Goal: Task Accomplishment & Management: Manage account settings

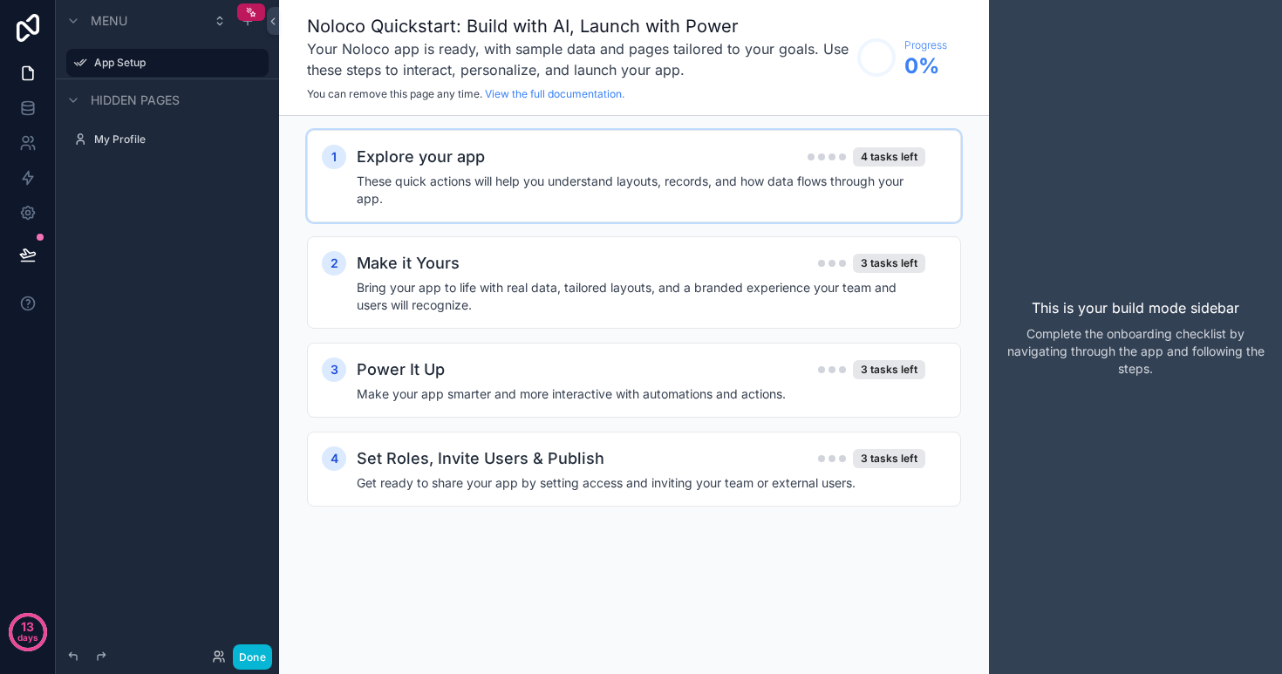
click at [533, 195] on h4 "These quick actions will help you understand layouts, records, and how data flo…" at bounding box center [641, 190] width 569 height 35
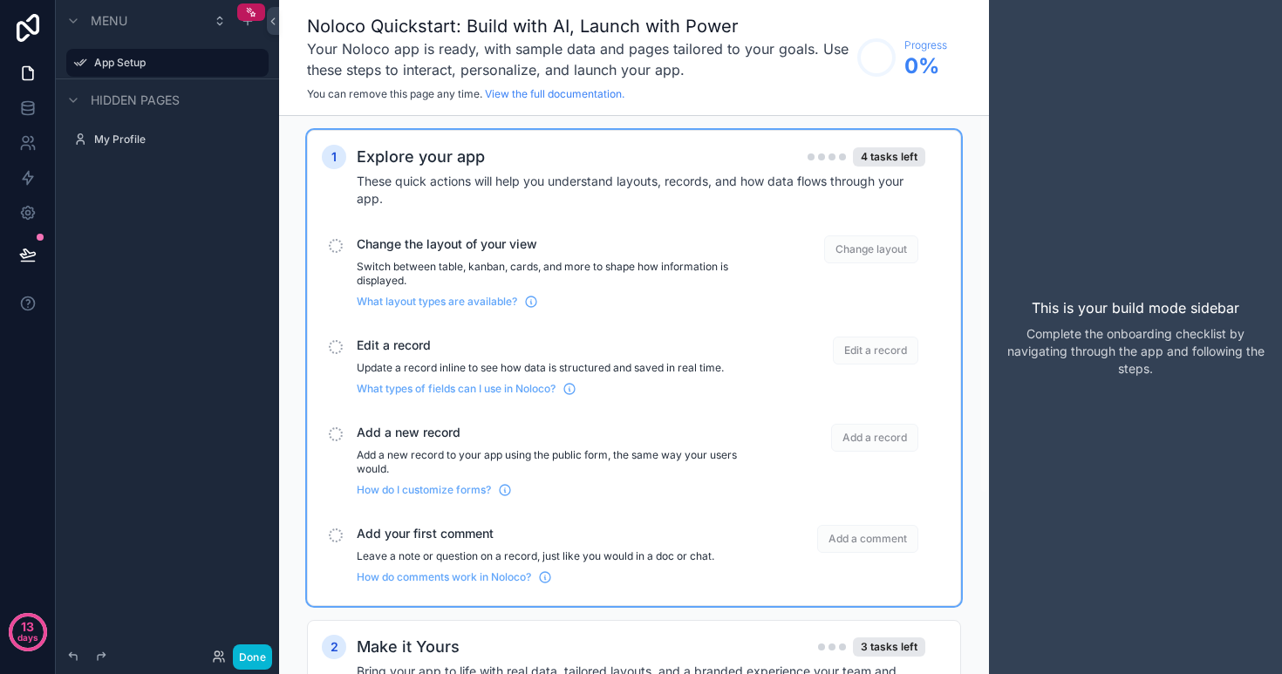
click at [541, 259] on div "Change the layout of your view Switch between table, kanban, cards, and more to…" at bounding box center [561, 272] width 408 height 73
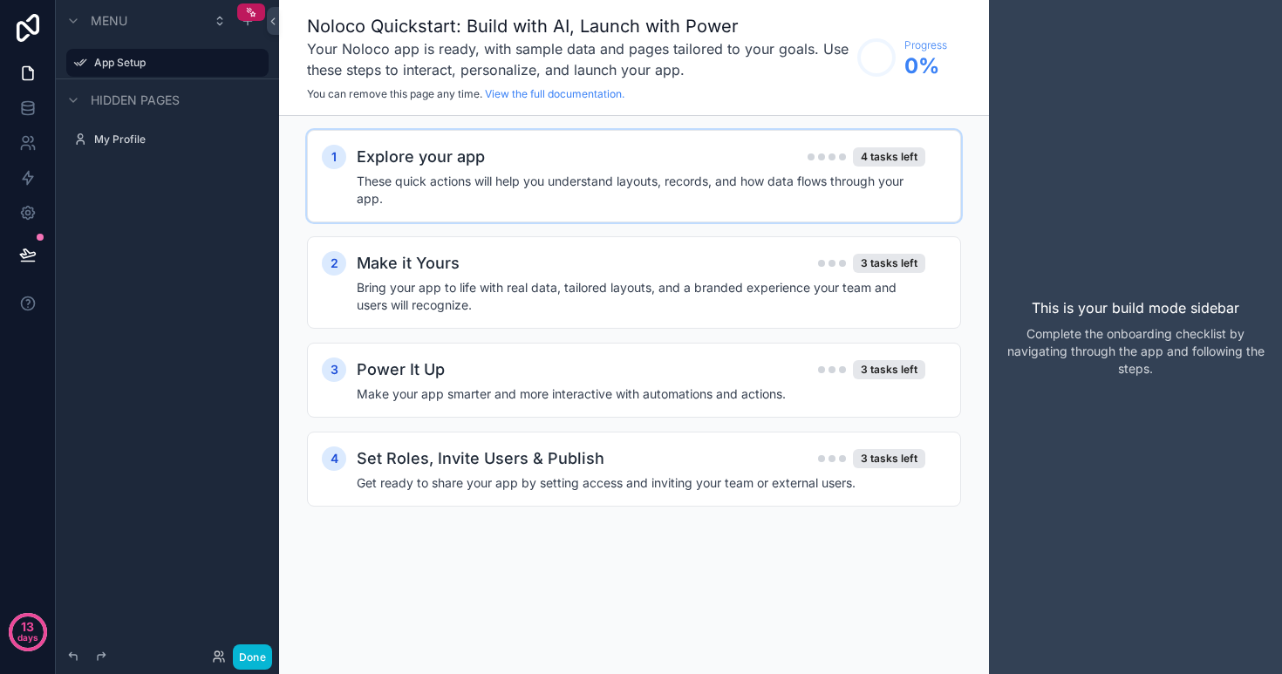
click at [547, 203] on h4 "These quick actions will help you understand layouts, records, and how data flo…" at bounding box center [641, 190] width 569 height 35
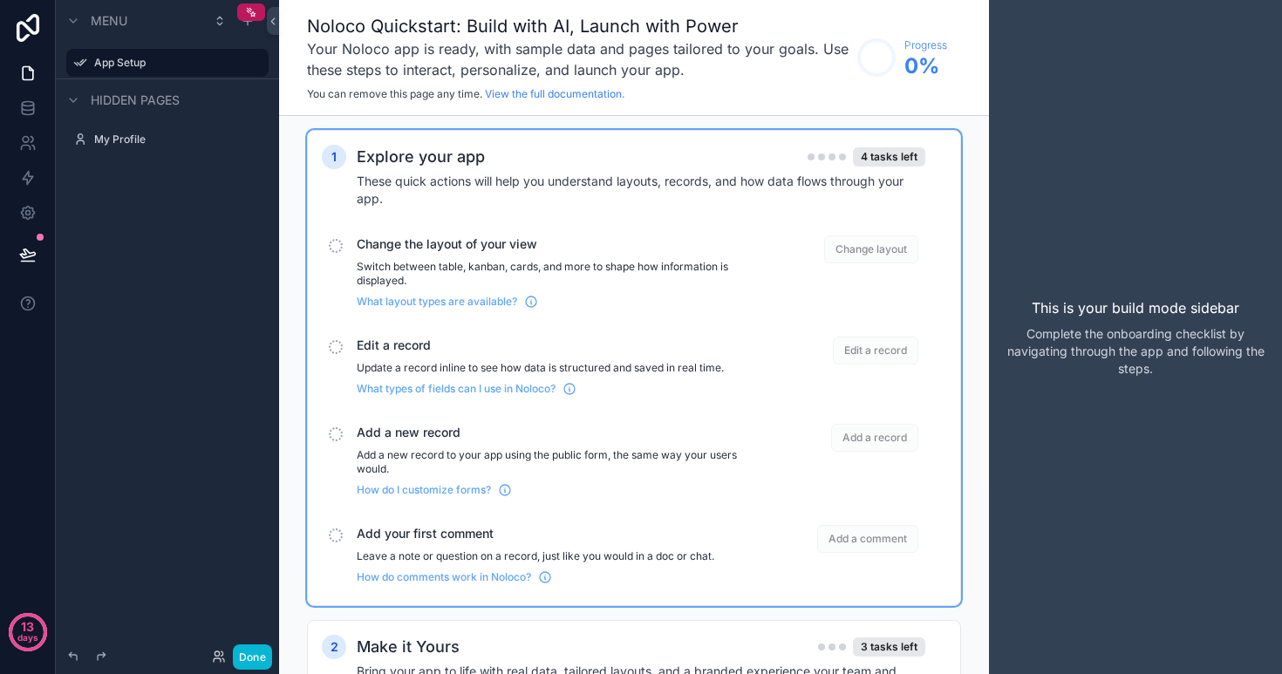
scroll to position [12, 0]
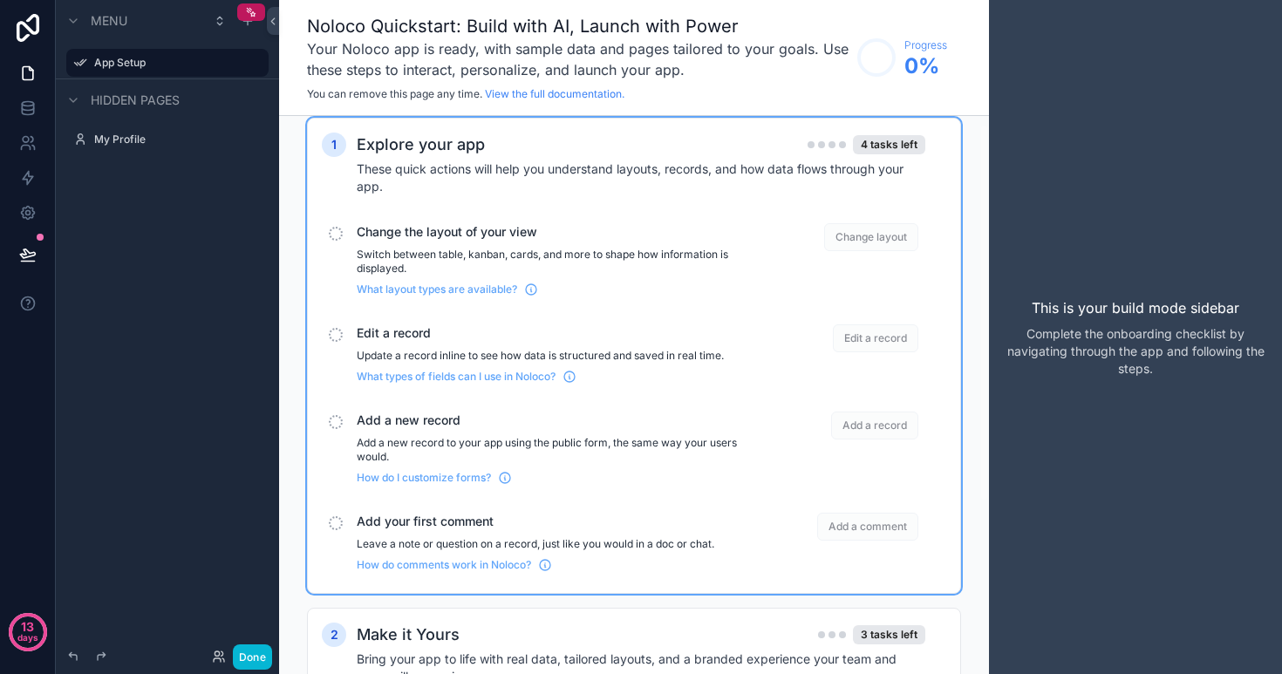
click at [333, 236] on div "scrollable content" at bounding box center [336, 234] width 14 height 14
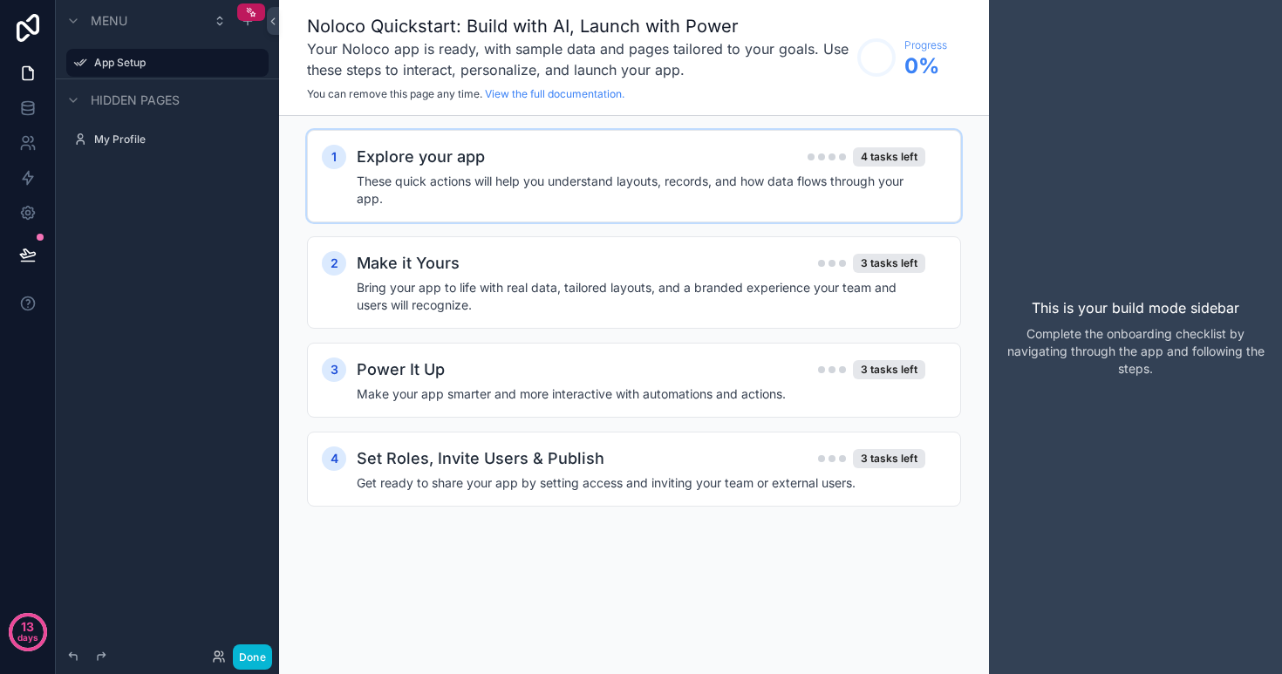
click at [384, 195] on h4 "These quick actions will help you understand layouts, records, and how data flo…" at bounding box center [641, 190] width 569 height 35
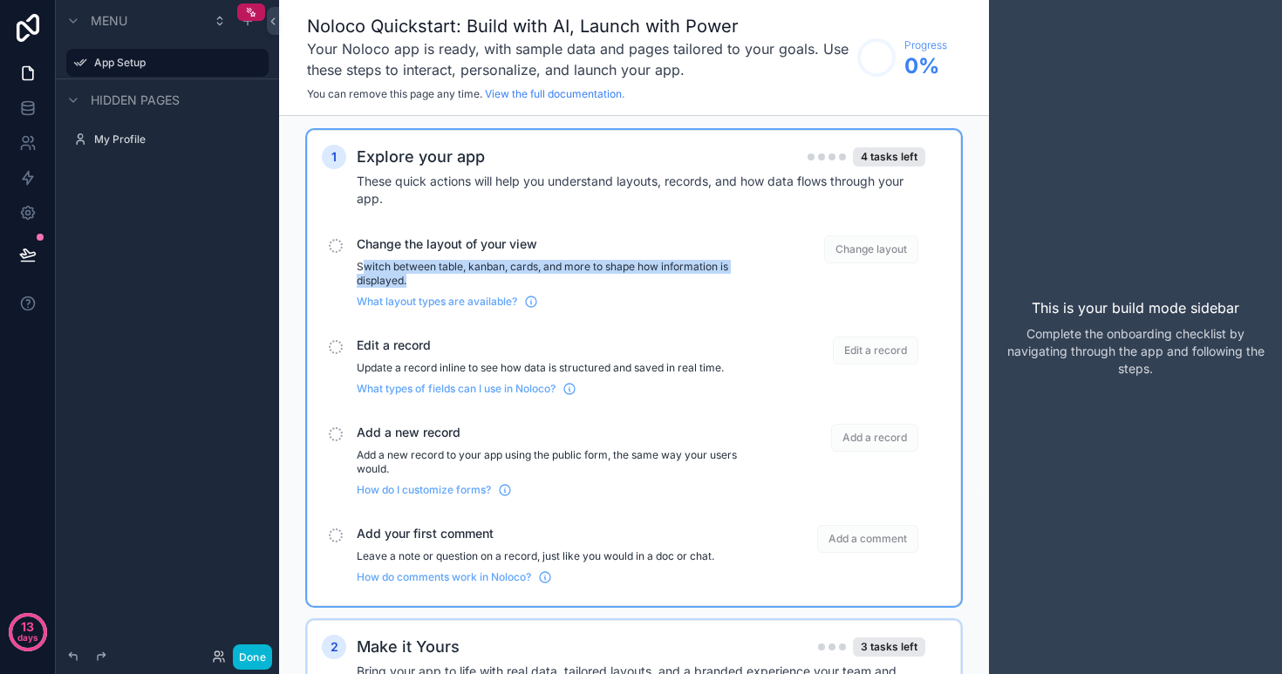
drag, startPoint x: 361, startPoint y: 267, endPoint x: 489, endPoint y: 279, distance: 128.8
click at [489, 280] on p "Switch between table, kanban, cards, and more to shape how information is displ…" at bounding box center [561, 274] width 408 height 28
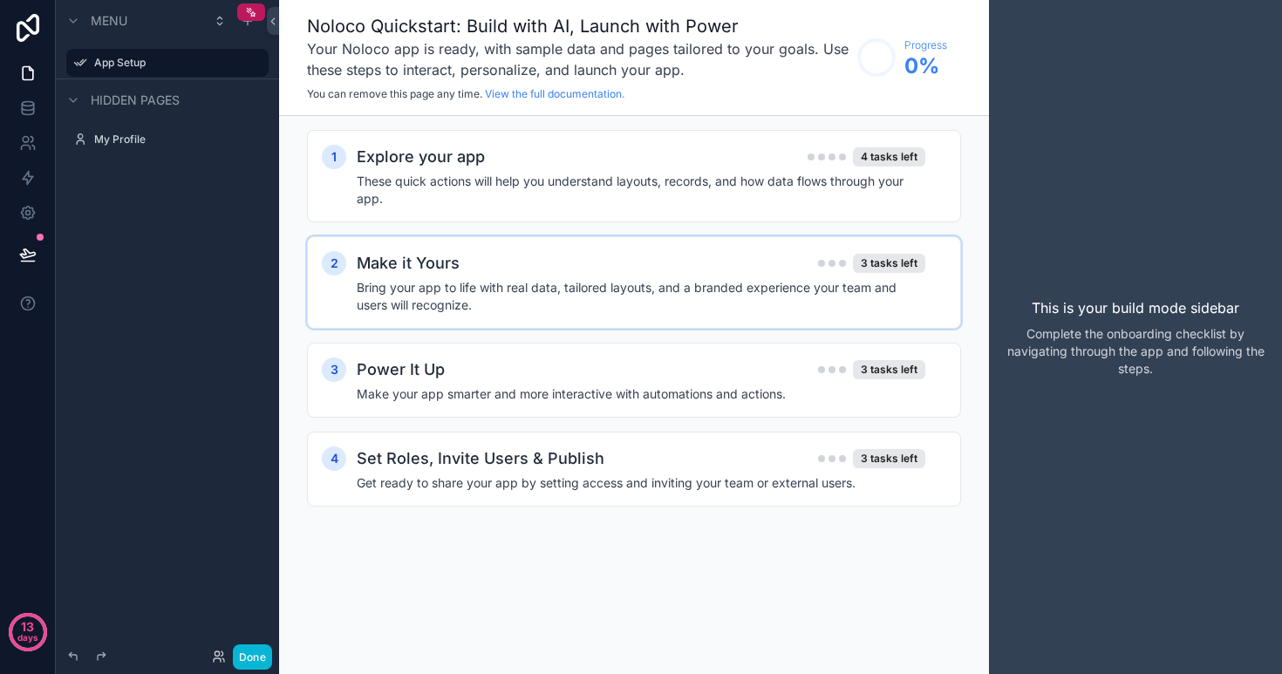
click at [489, 279] on h4 "Bring your app to life with real data, tailored layouts, and a branded experien…" at bounding box center [641, 296] width 569 height 35
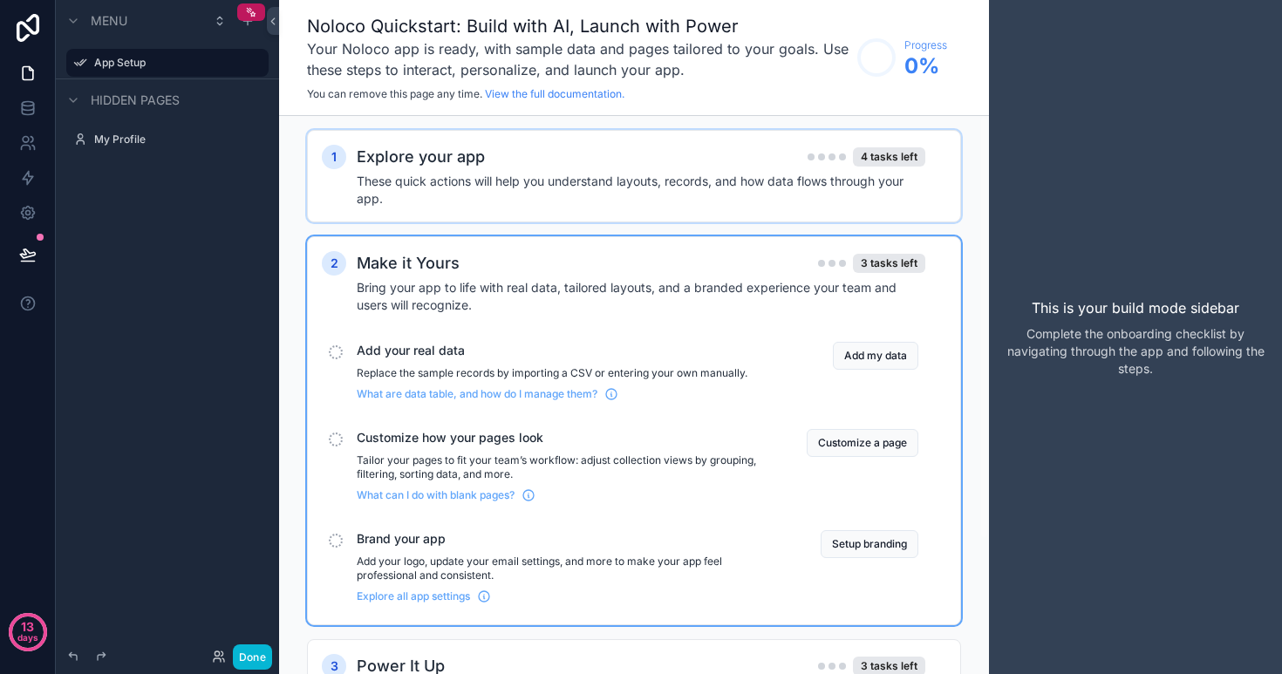
click at [496, 206] on h4 "These quick actions will help you understand layouts, records, and how data flo…" at bounding box center [641, 190] width 569 height 35
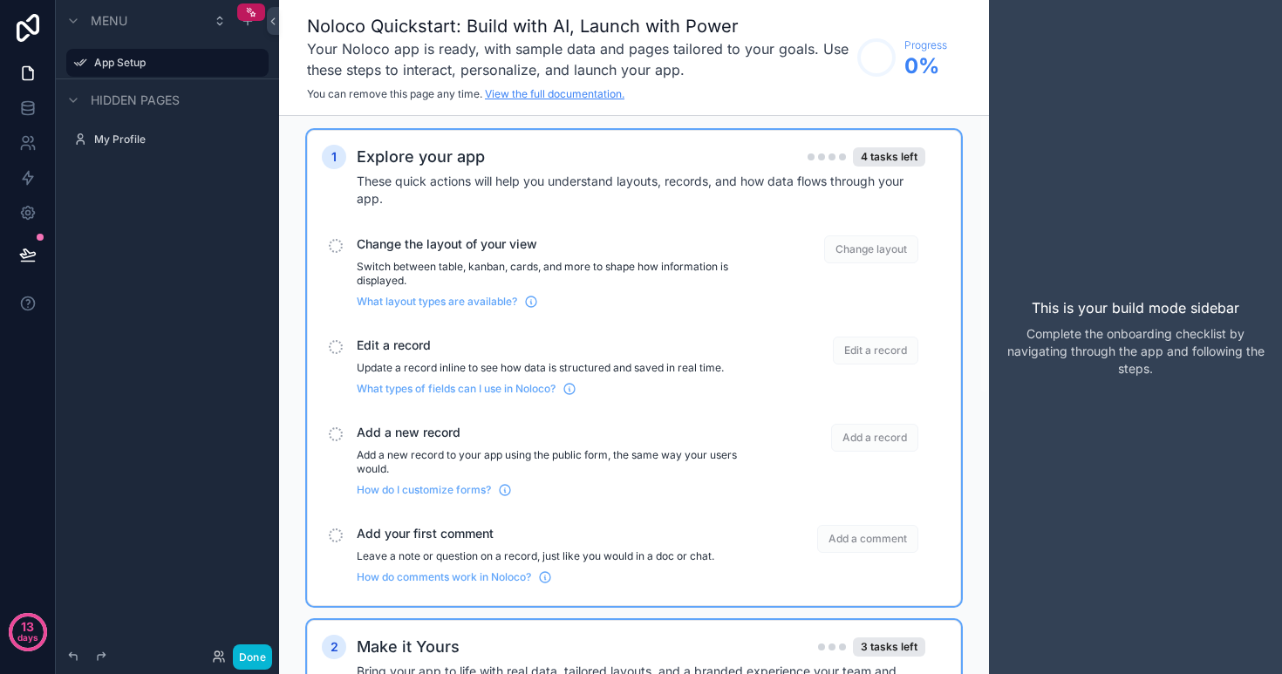
click at [533, 95] on link "View the full documentation." at bounding box center [555, 93] width 140 height 13
click at [31, 72] on icon at bounding box center [27, 73] width 17 height 17
click at [43, 110] on link at bounding box center [27, 108] width 55 height 35
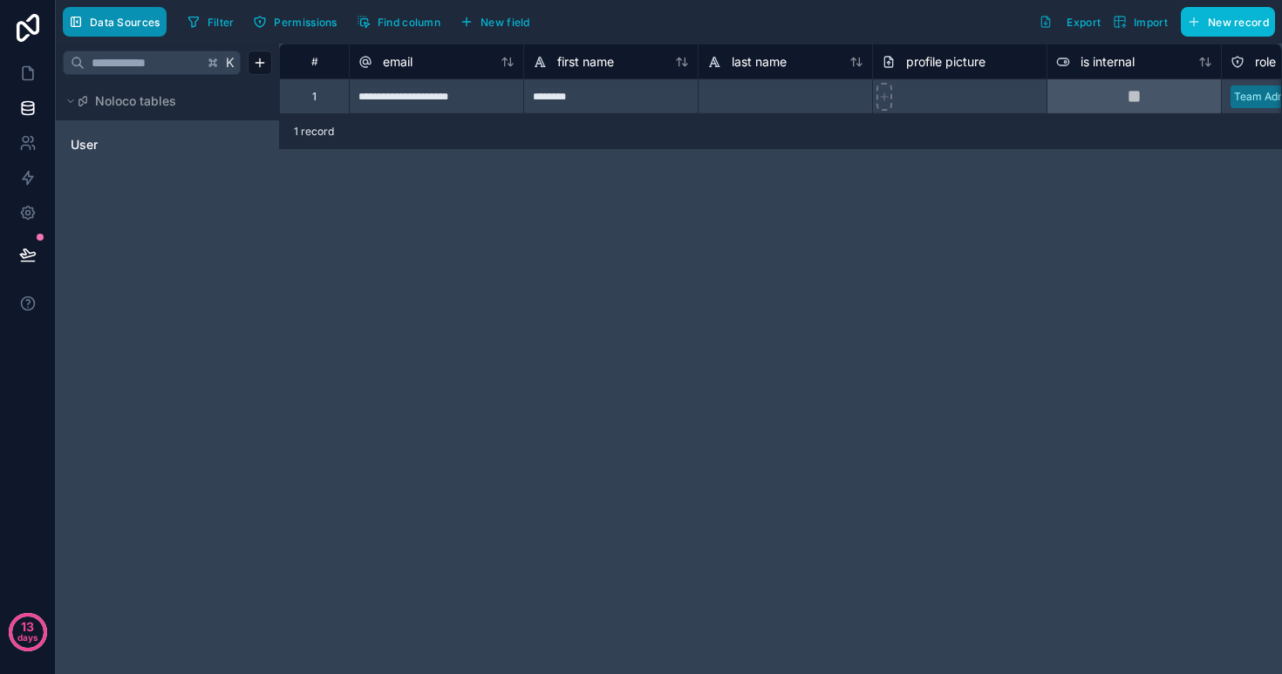
click at [115, 25] on span "Data Sources" at bounding box center [125, 22] width 71 height 13
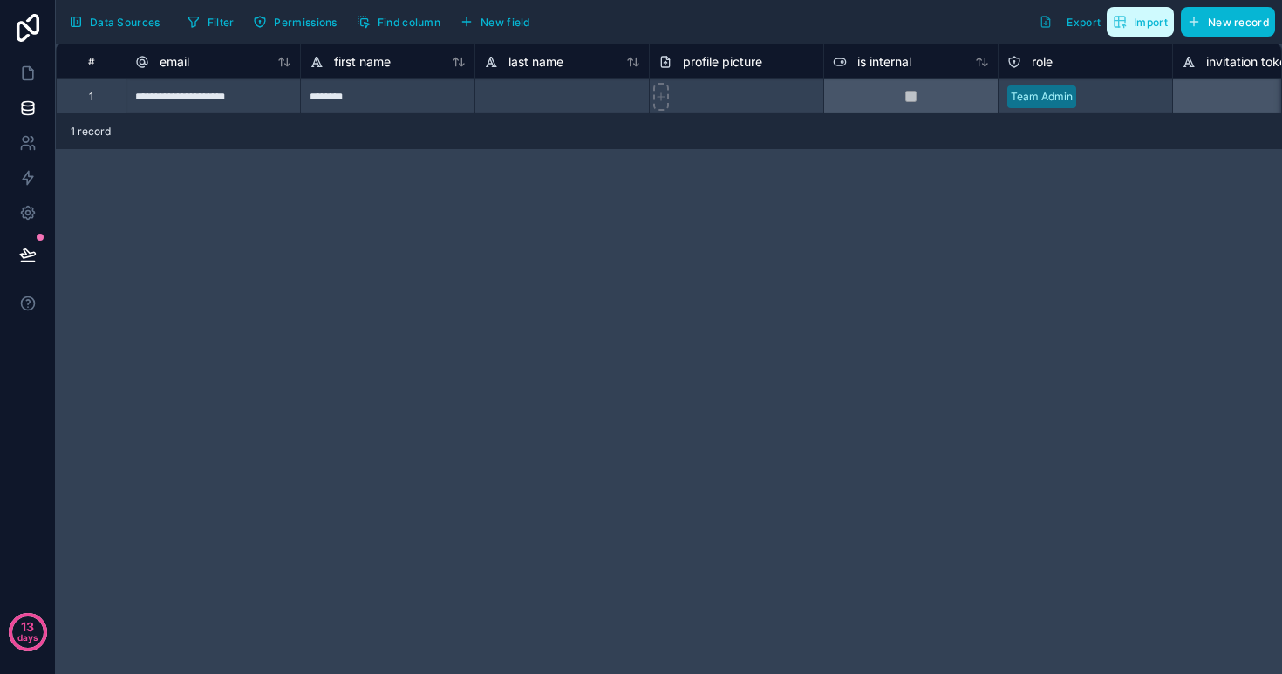
click at [1146, 27] on span "Import" at bounding box center [1151, 22] width 34 height 13
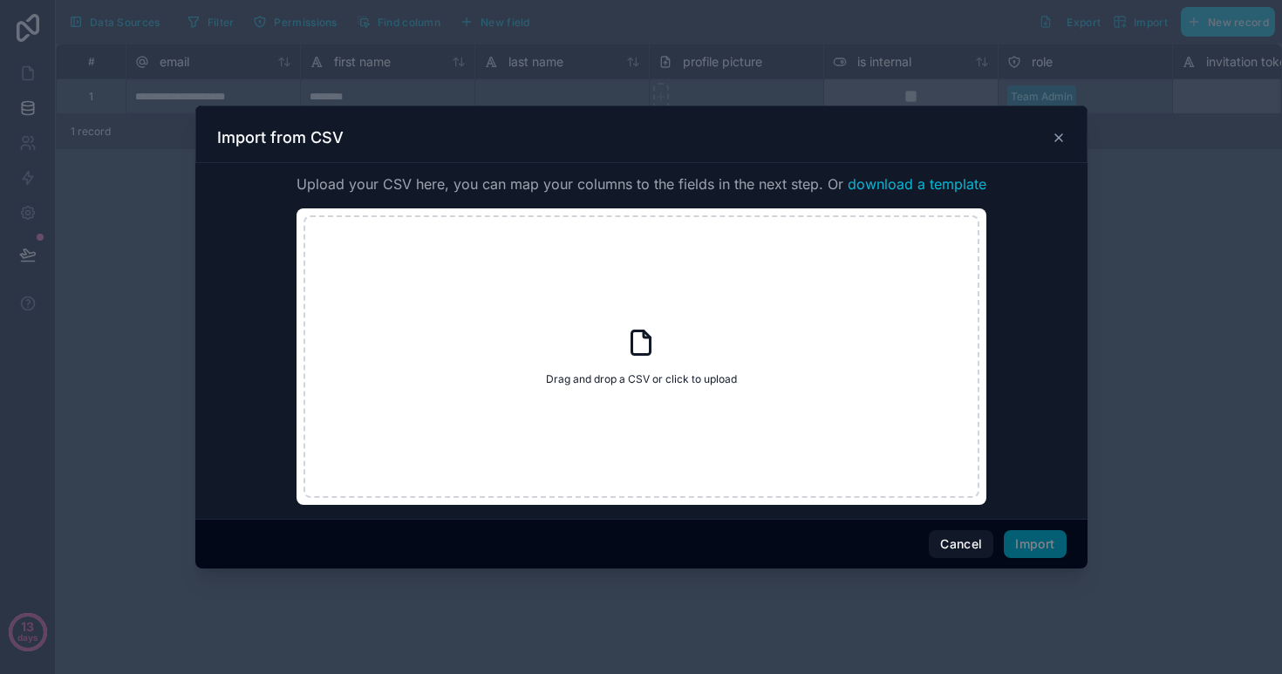
click at [1059, 135] on icon at bounding box center [1059, 138] width 14 height 14
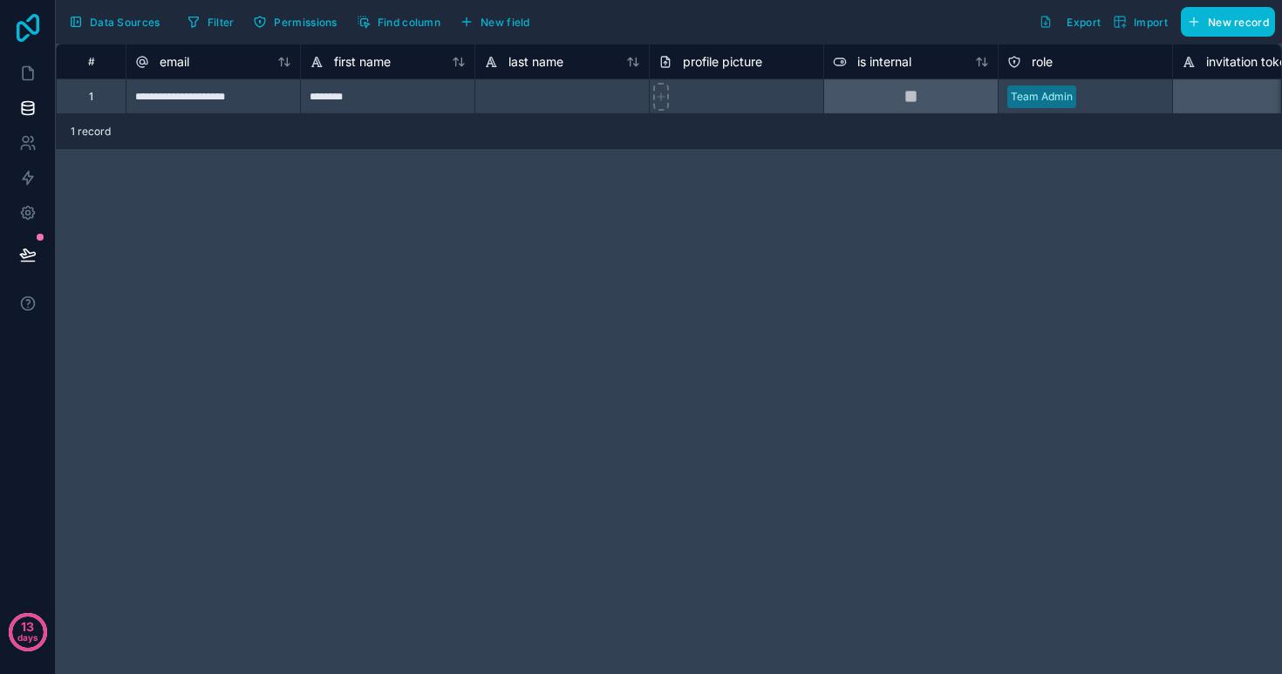
click at [30, 26] on icon at bounding box center [27, 28] width 35 height 28
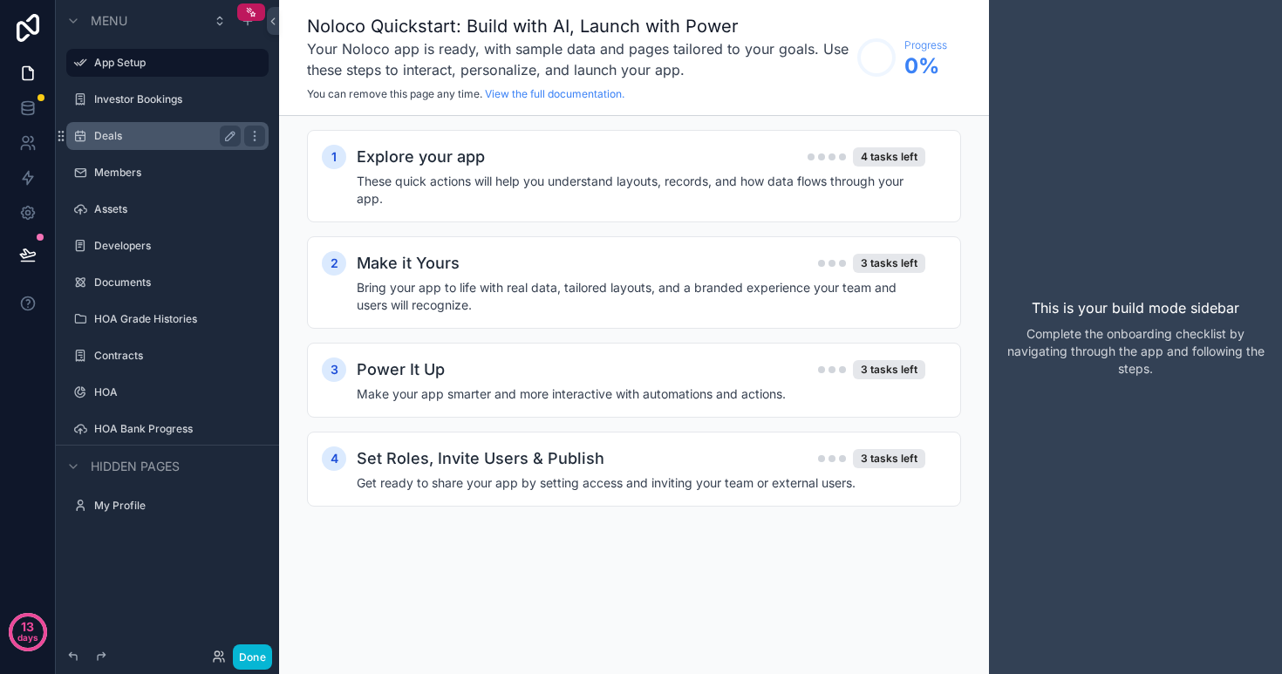
click at [171, 143] on div "Deals" at bounding box center [167, 136] width 147 height 21
click at [108, 141] on label "Deals" at bounding box center [164, 136] width 140 height 14
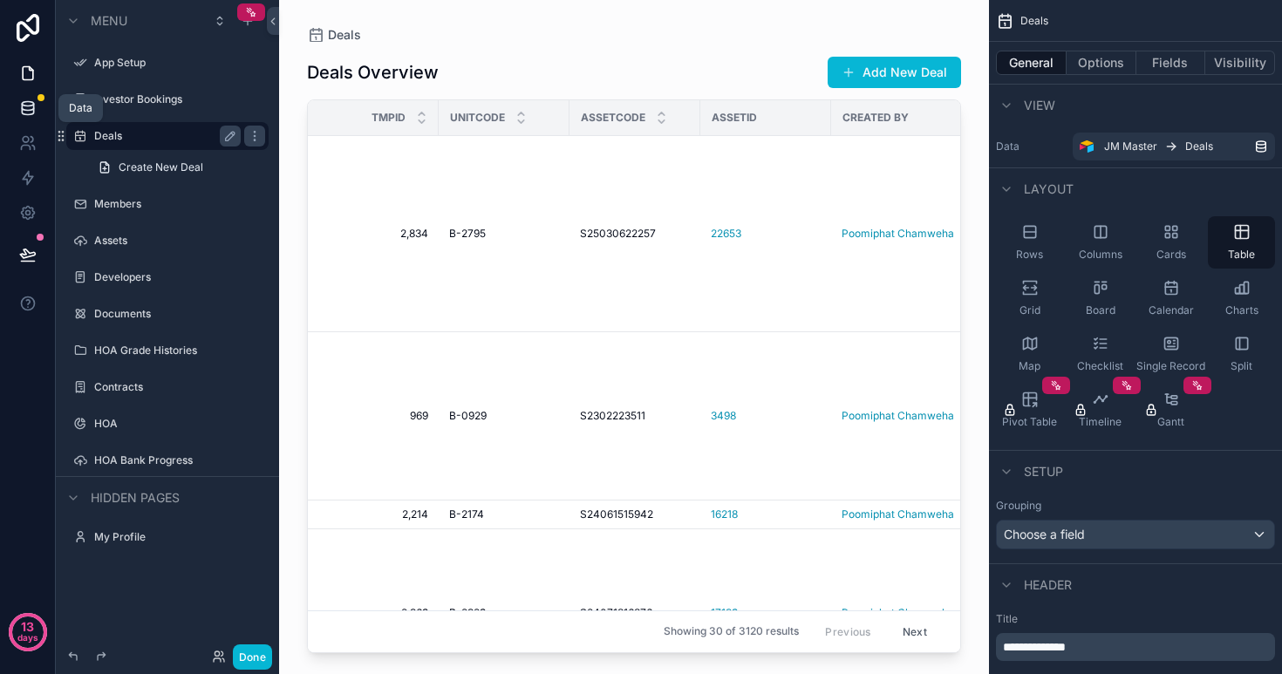
click at [27, 102] on icon at bounding box center [27, 104] width 11 height 4
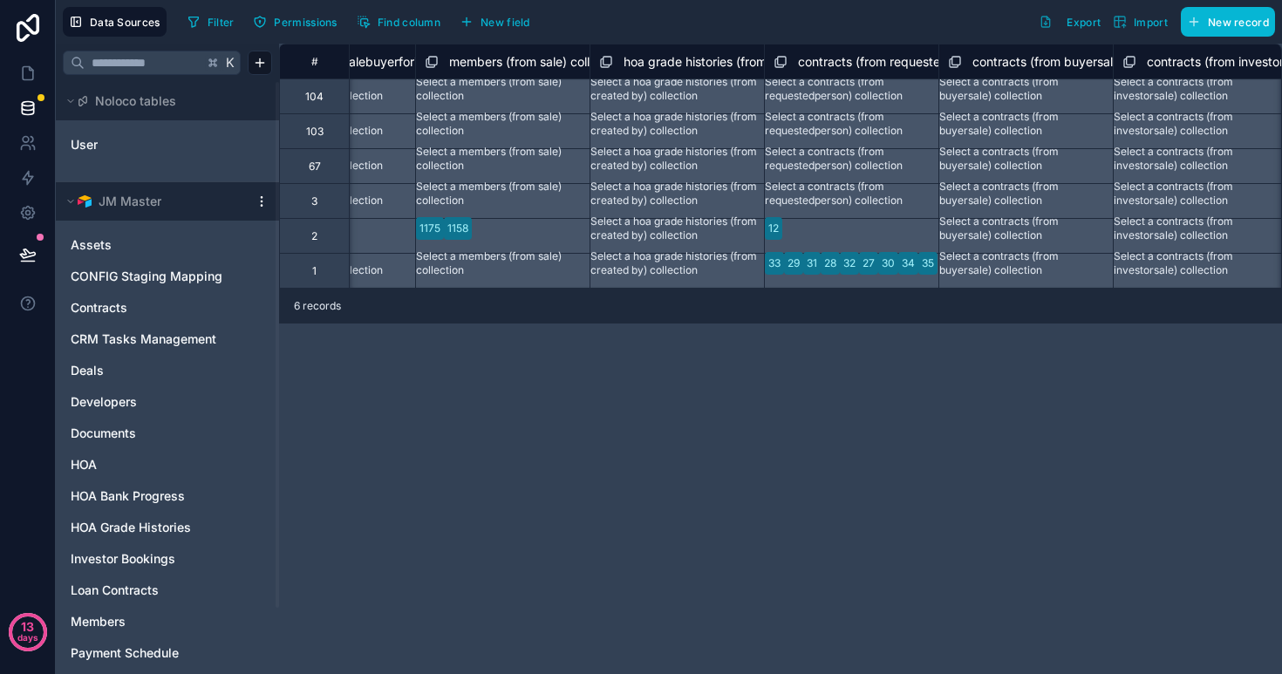
scroll to position [0, 3209]
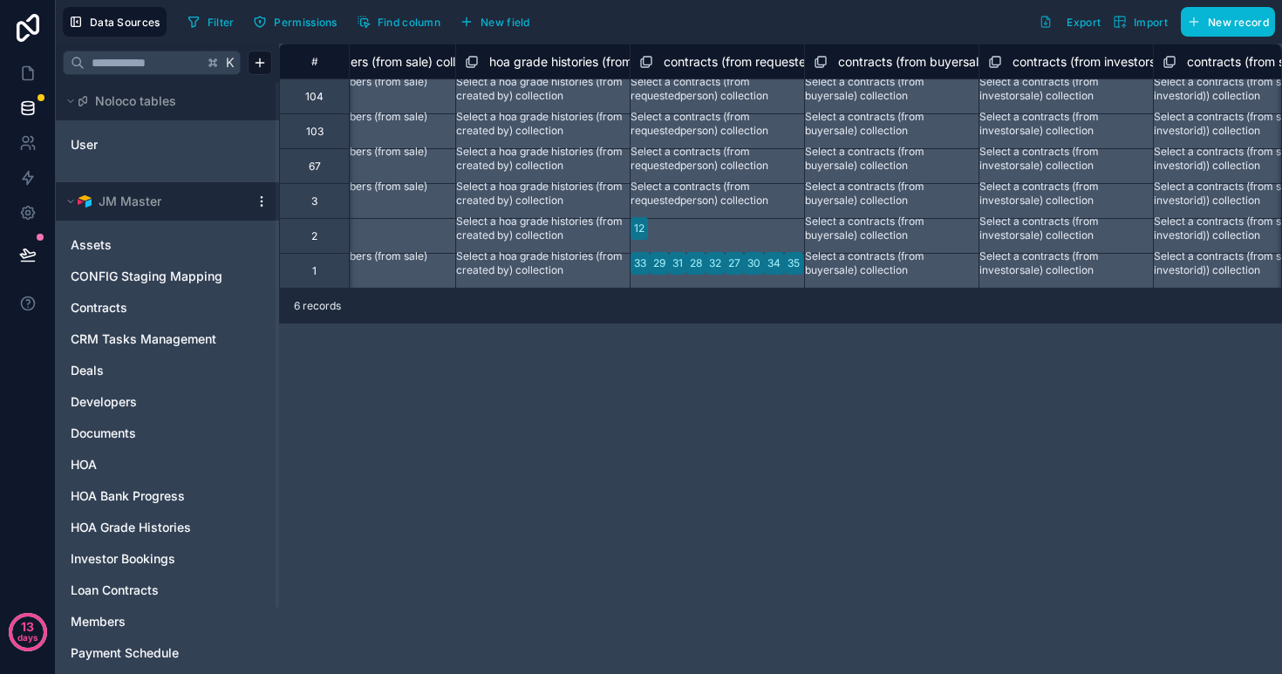
click at [719, 83] on div "Select a contracts (from requestedperson) collection" at bounding box center [717, 96] width 174 height 35
click at [714, 58] on span "contracts (from requestedperson) collection" at bounding box center [789, 61] width 251 height 17
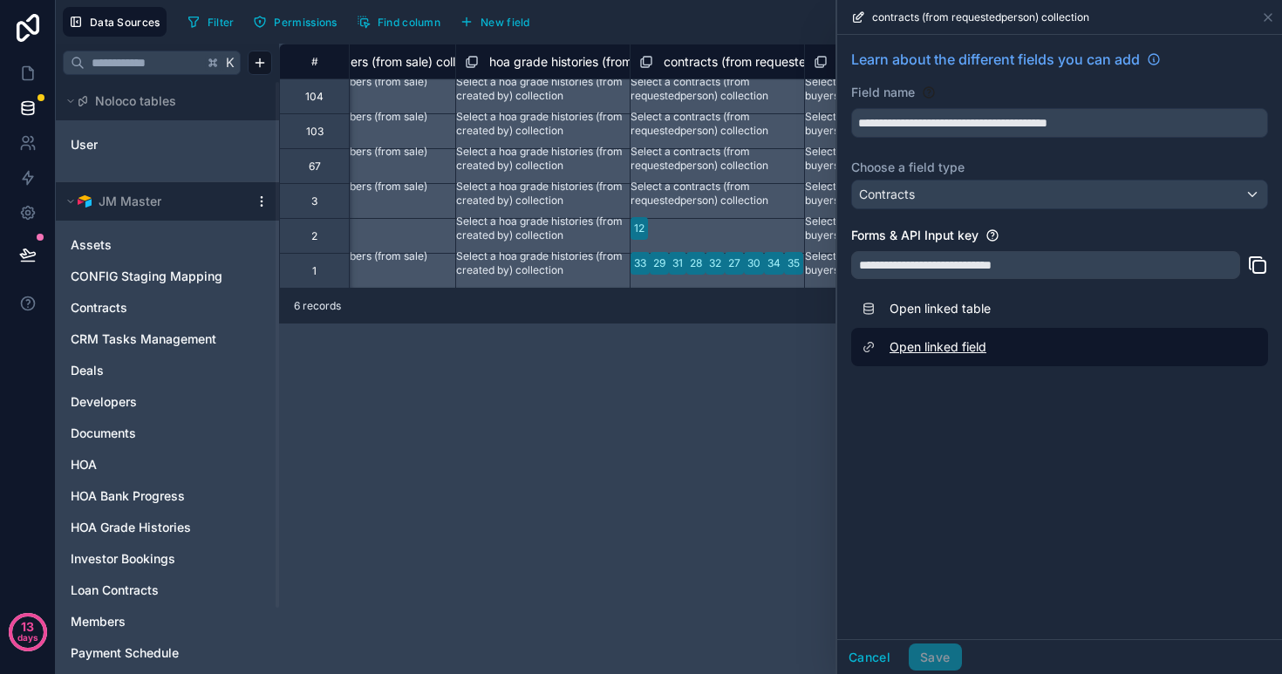
click at [1023, 343] on link "Open linked field" at bounding box center [1060, 347] width 417 height 38
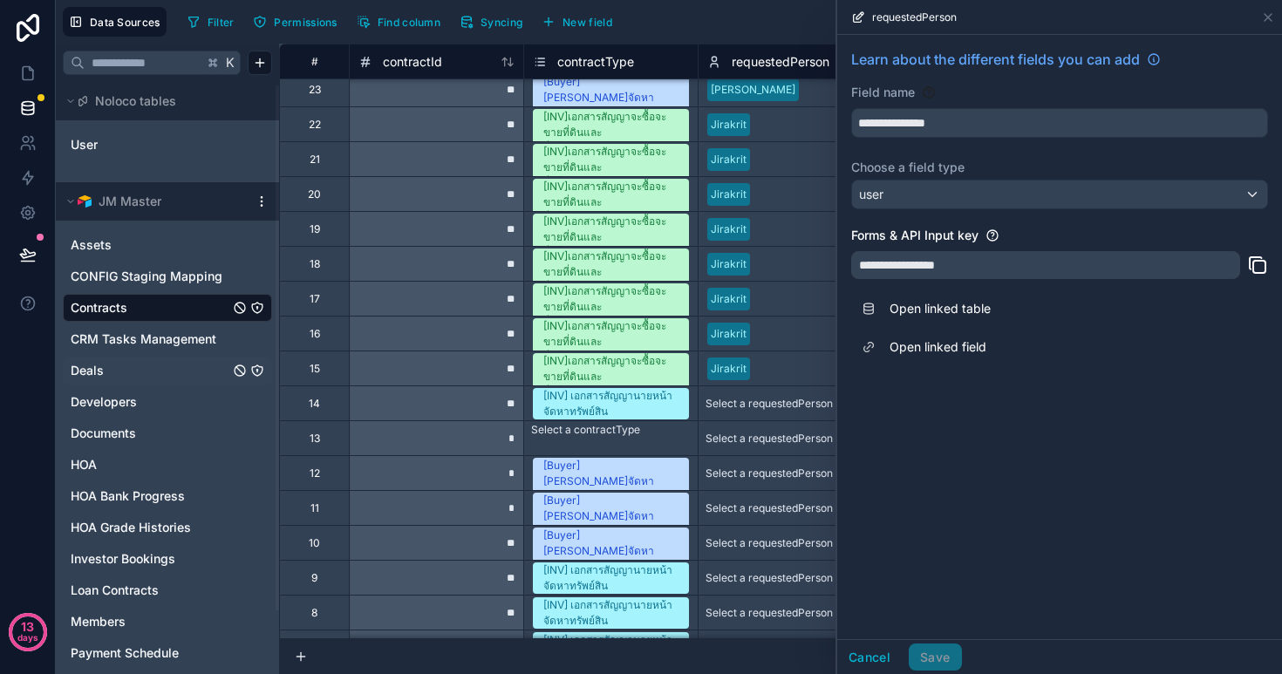
scroll to position [74, 0]
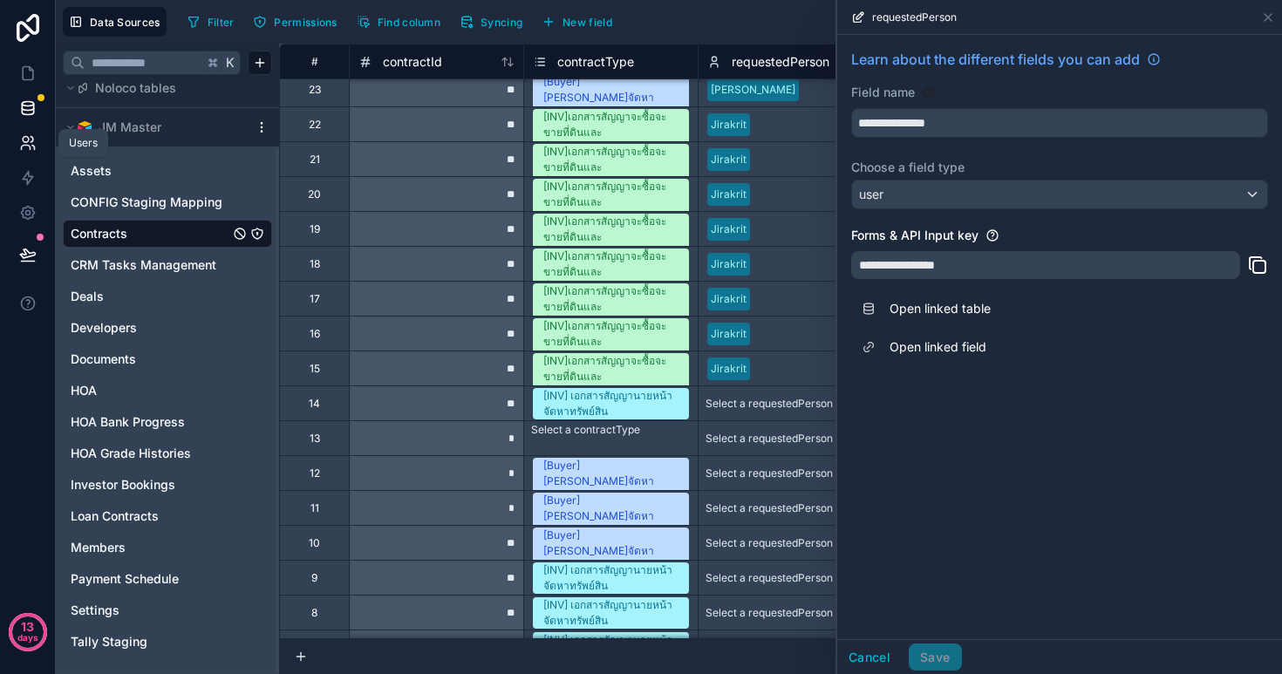
click at [29, 147] on icon at bounding box center [25, 148] width 9 height 4
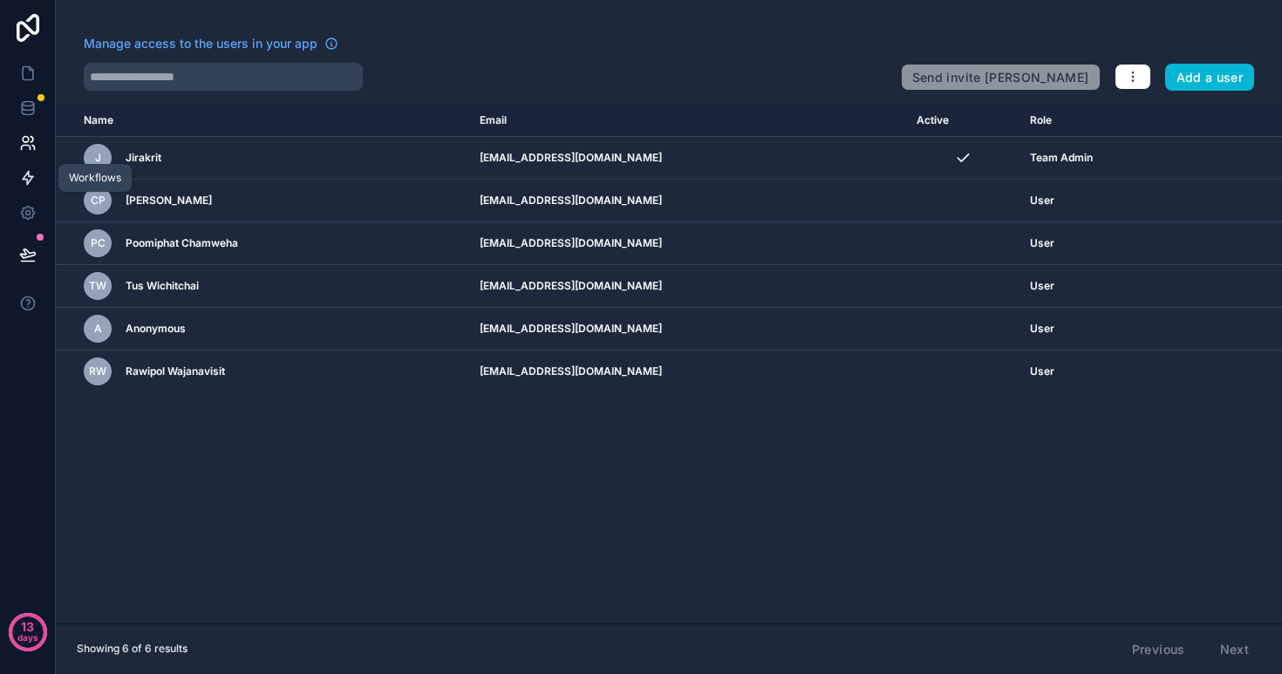
click at [31, 162] on link at bounding box center [27, 178] width 55 height 35
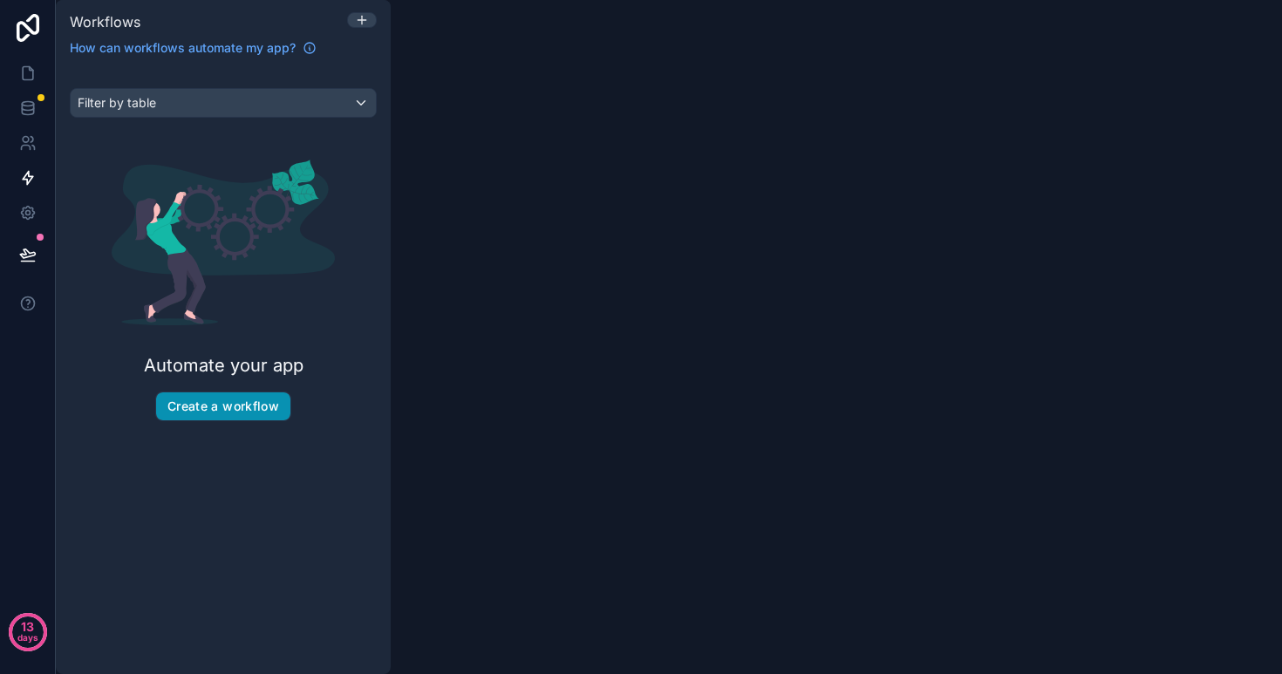
click at [237, 405] on button "Create a workflow" at bounding box center [223, 407] width 134 height 28
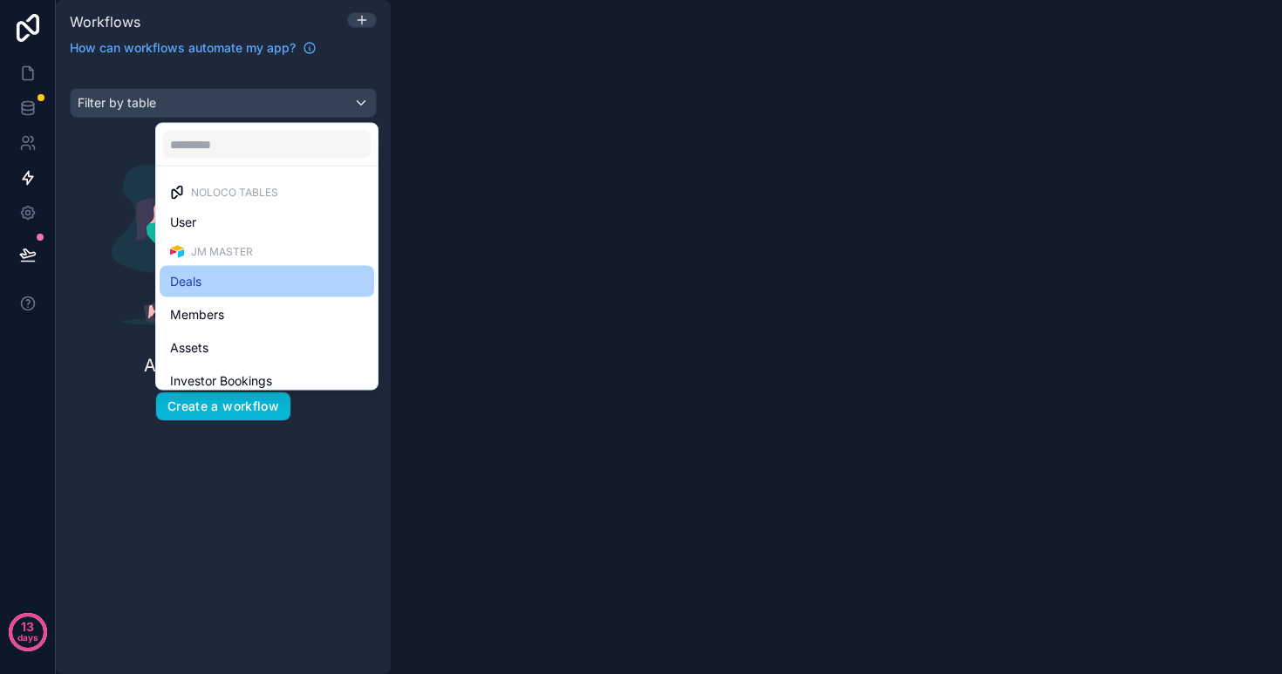
click at [245, 284] on div "Deals" at bounding box center [267, 281] width 194 height 21
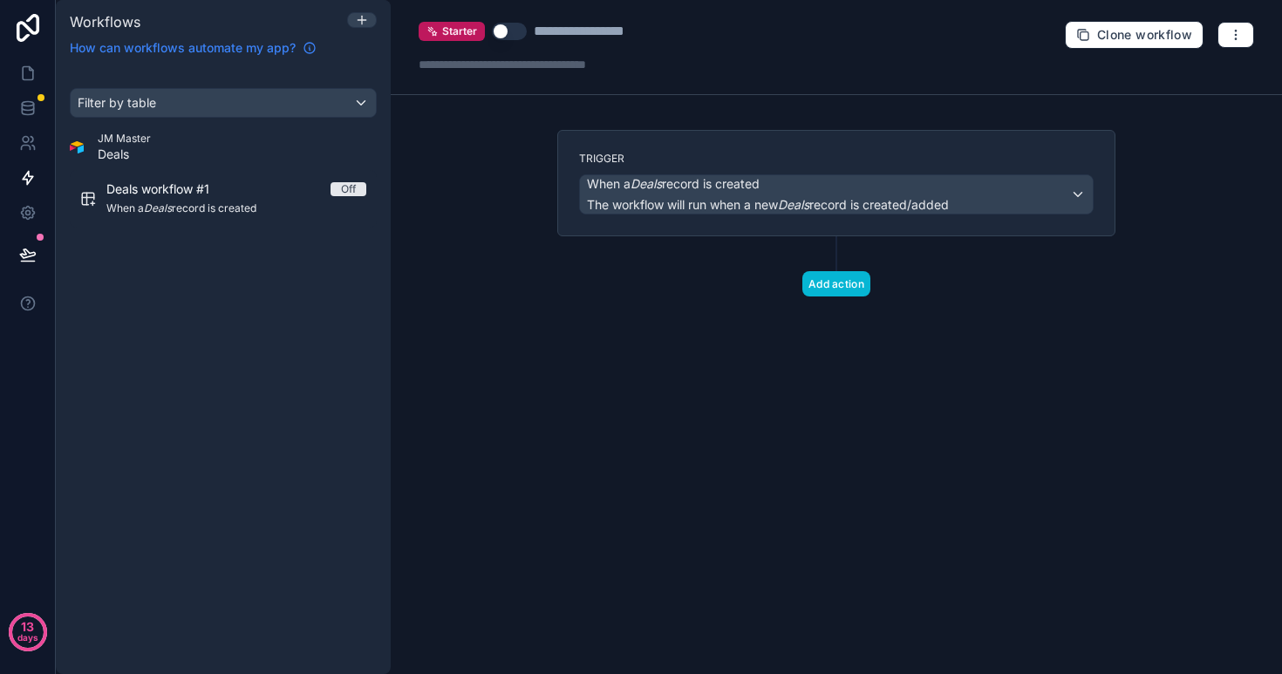
click at [273, 51] on span "How can workflows automate my app?" at bounding box center [183, 47] width 226 height 17
click at [1241, 42] on button "button" at bounding box center [1236, 35] width 37 height 26
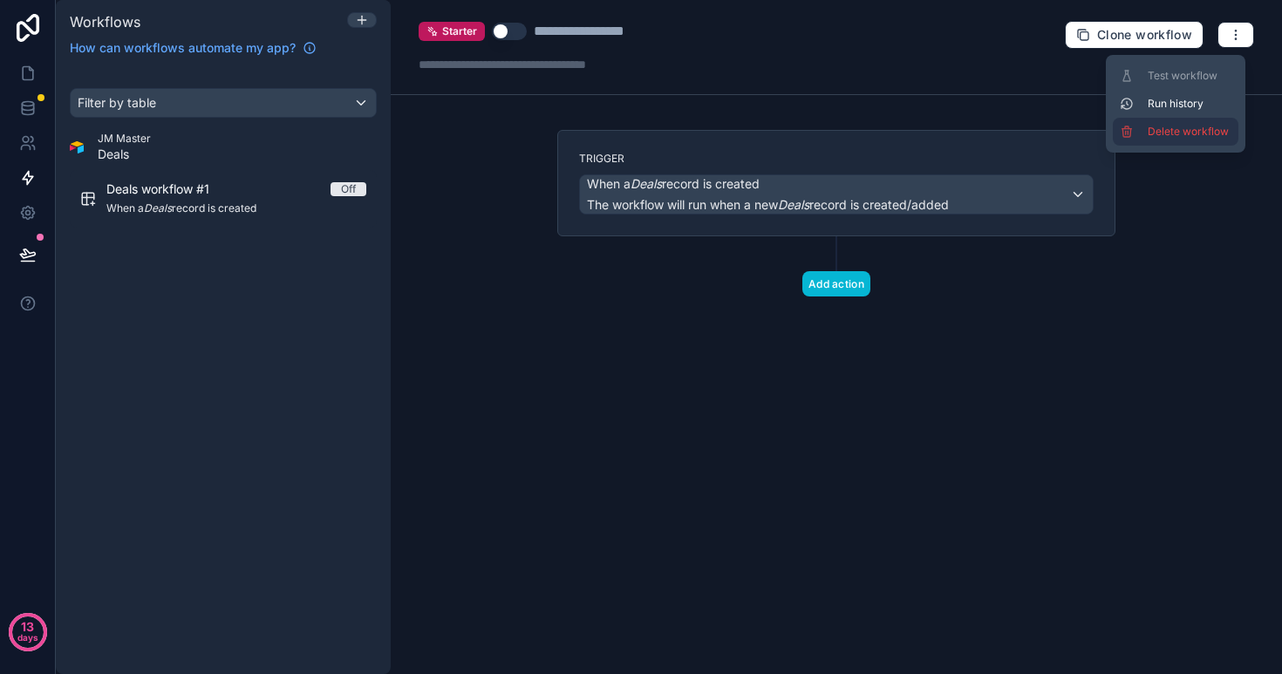
click at [1203, 137] on span "Delete workflow" at bounding box center [1190, 132] width 84 height 14
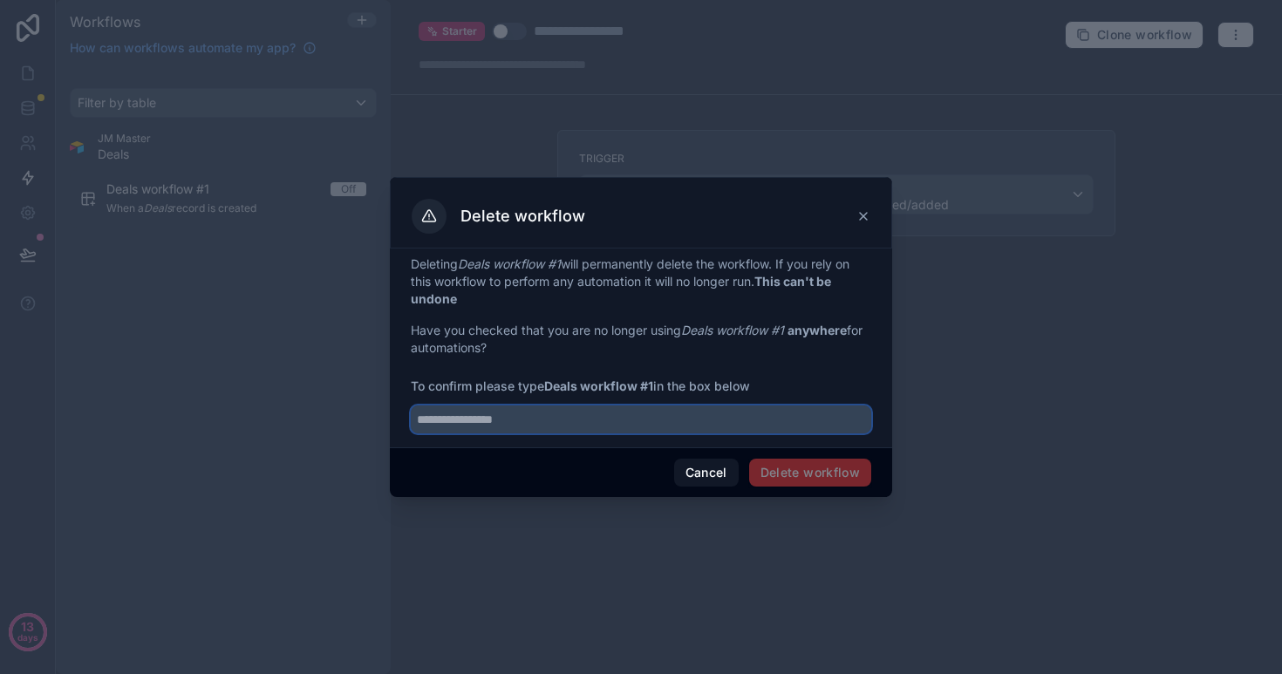
click at [706, 423] on input "text" at bounding box center [641, 420] width 461 height 28
type input "*"
click at [736, 422] on input "**********" at bounding box center [641, 420] width 461 height 28
click at [523, 481] on div "Cancel Delete workflow" at bounding box center [641, 473] width 503 height 50
click at [492, 410] on input "**********" at bounding box center [641, 420] width 461 height 28
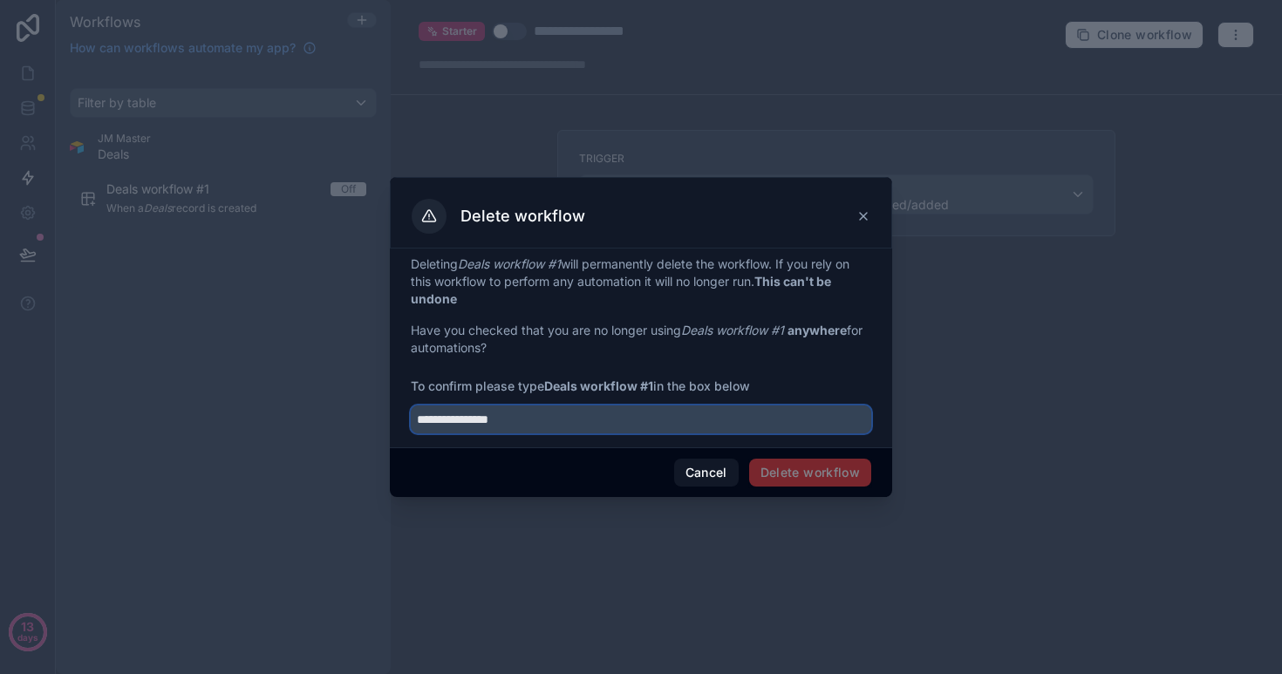
click at [552, 417] on input "**********" at bounding box center [641, 420] width 461 height 28
click at [598, 417] on input "**********" at bounding box center [641, 420] width 461 height 28
click at [507, 418] on input "**********" at bounding box center [641, 420] width 461 height 28
type input "**********"
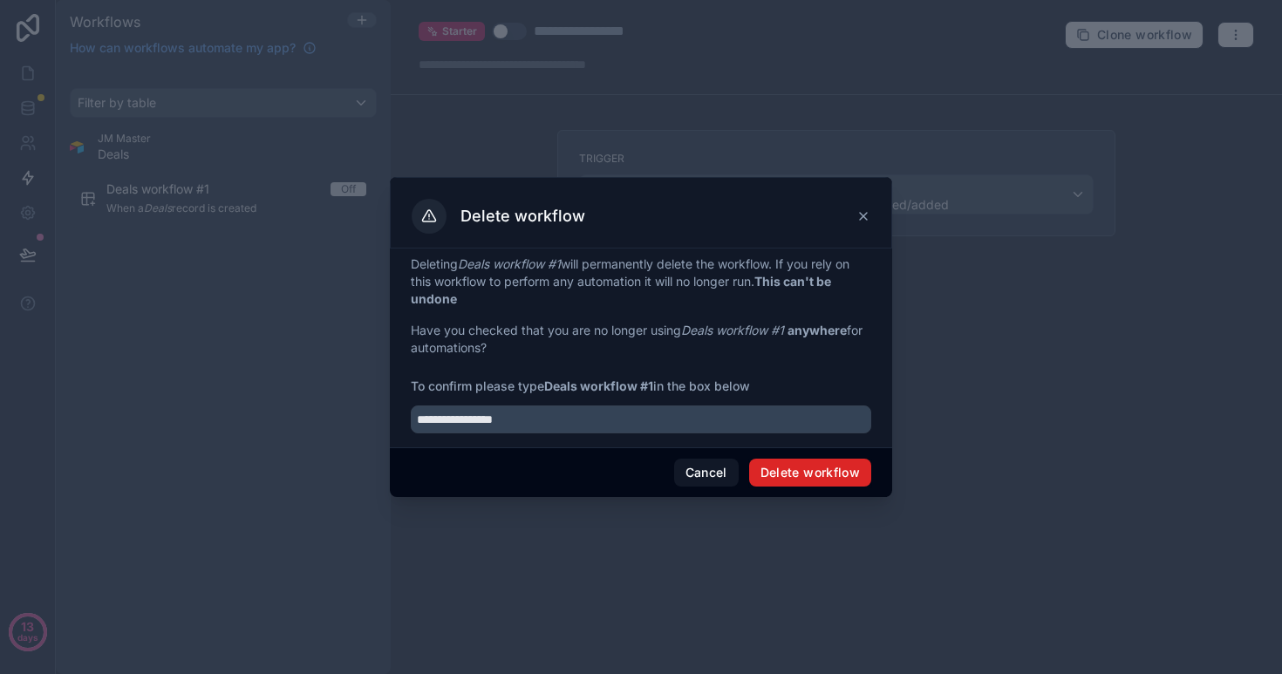
click at [825, 475] on button "Delete workflow" at bounding box center [810, 473] width 122 height 28
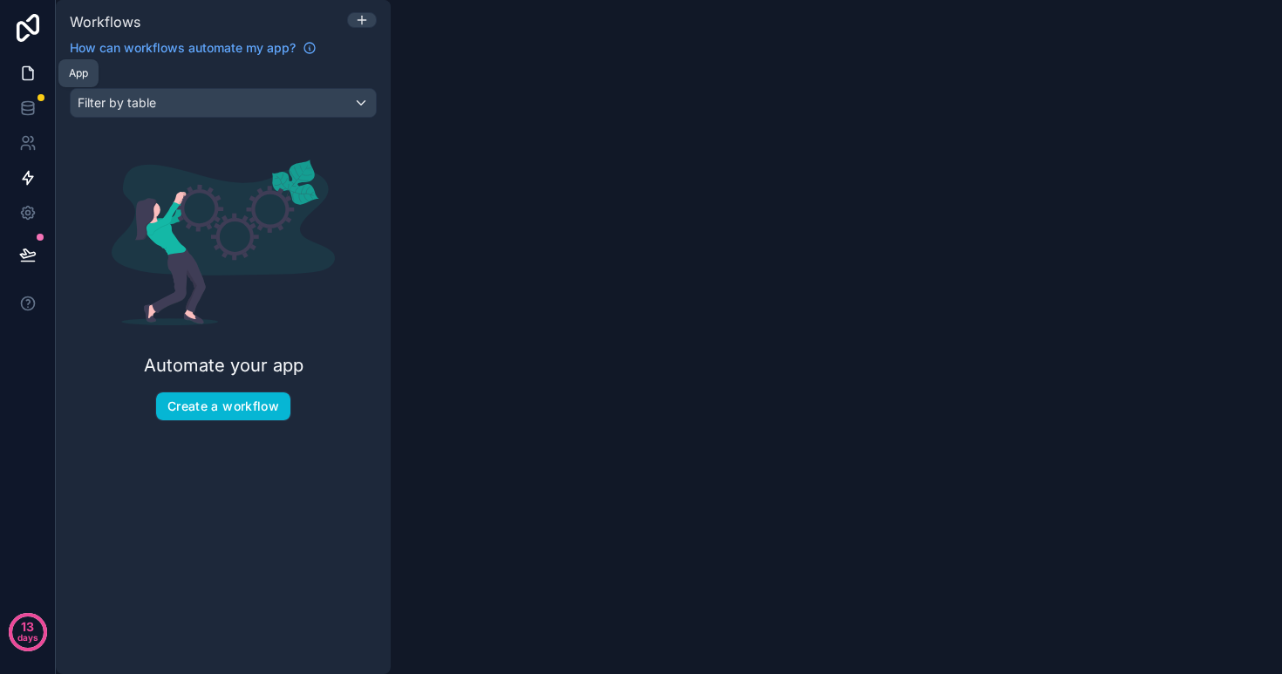
click at [36, 66] on icon at bounding box center [27, 73] width 17 height 17
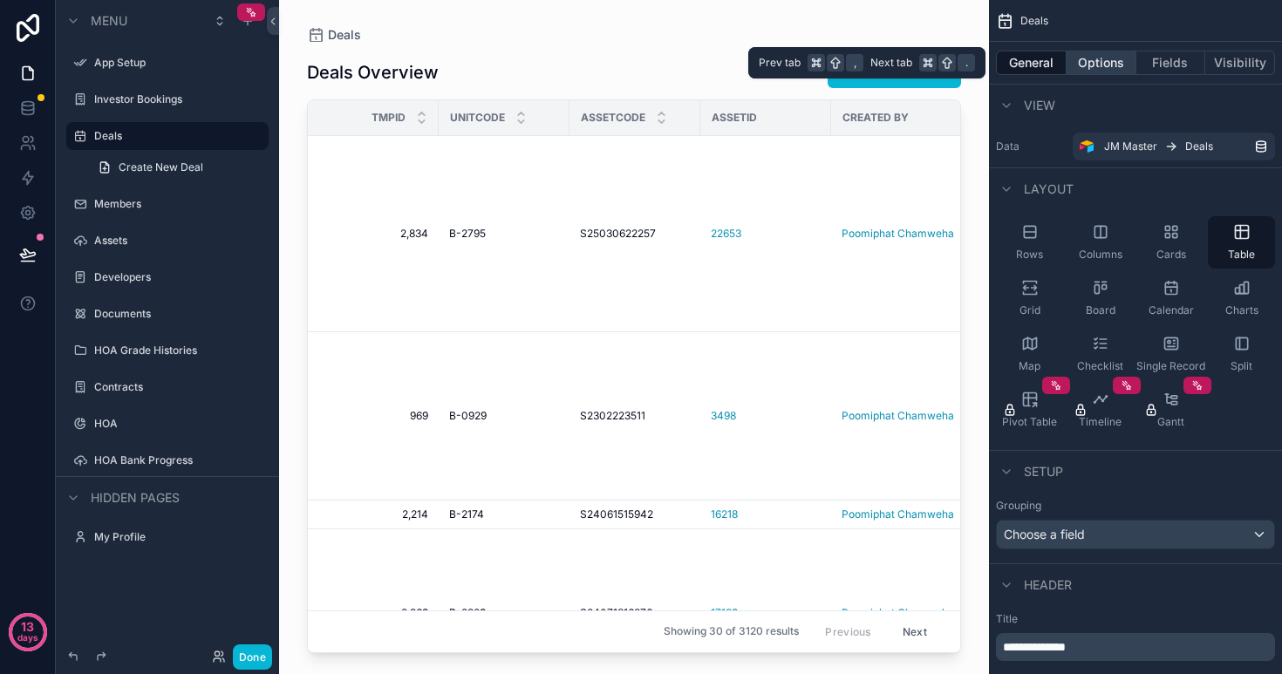
click at [1109, 65] on button "Options" at bounding box center [1102, 63] width 70 height 24
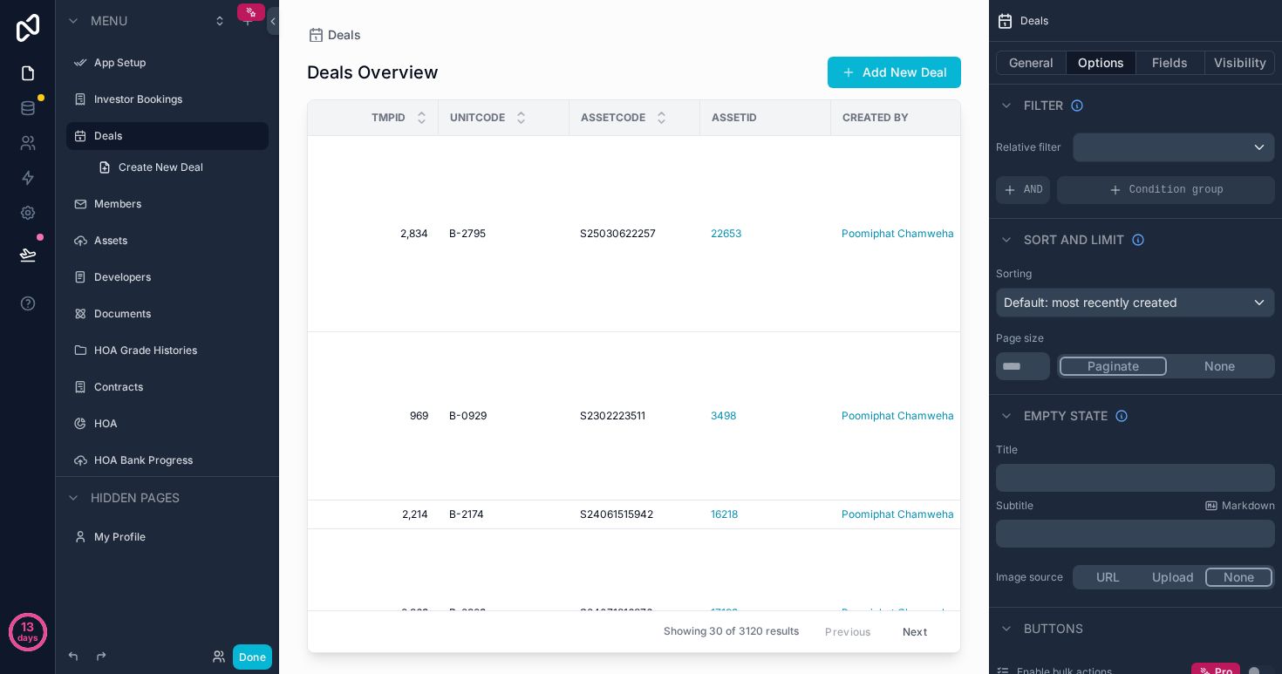
click at [1215, 366] on button "None" at bounding box center [1220, 366] width 106 height 19
click at [1116, 366] on button "Paginate" at bounding box center [1113, 366] width 106 height 19
click at [1041, 63] on button "General" at bounding box center [1031, 63] width 71 height 24
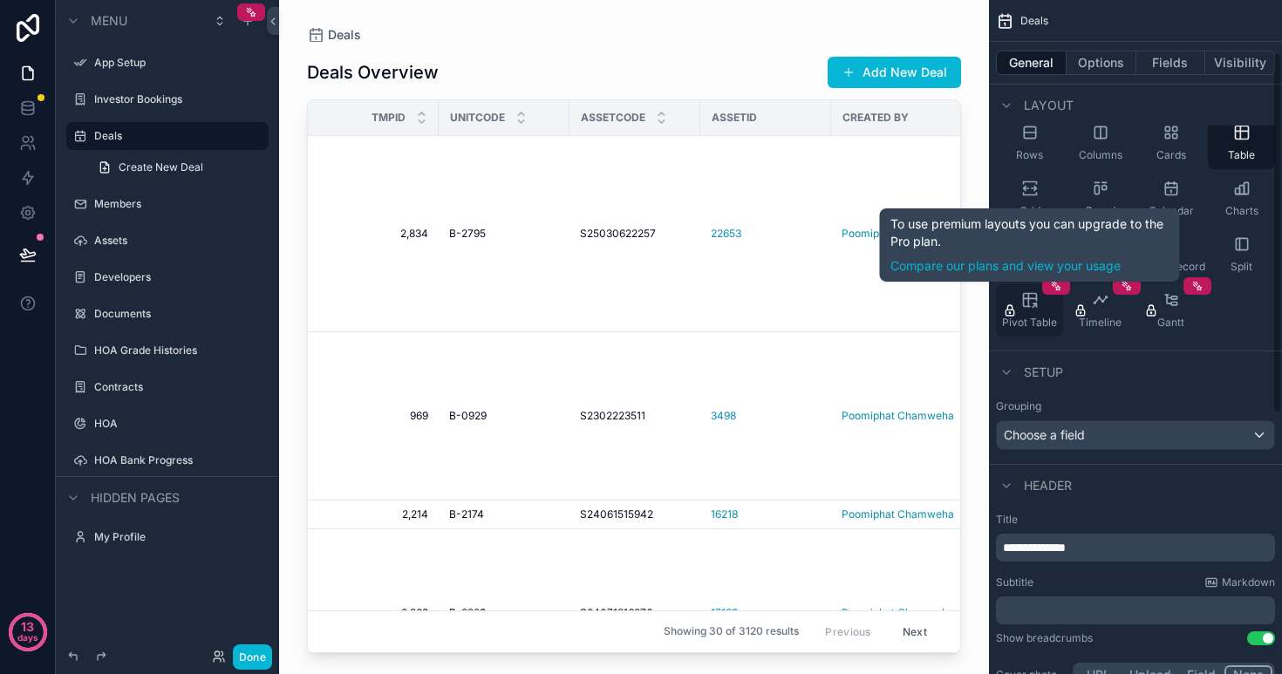
scroll to position [106, 0]
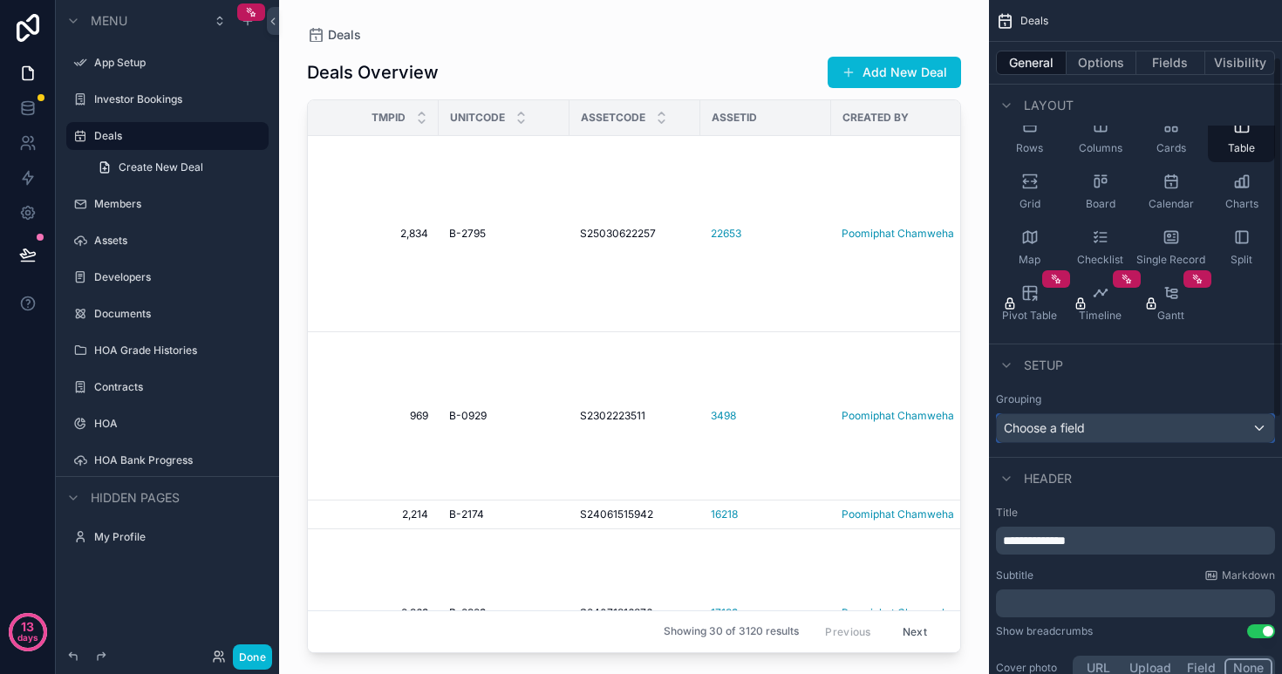
click at [1064, 430] on span "Choose a field" at bounding box center [1044, 428] width 81 height 15
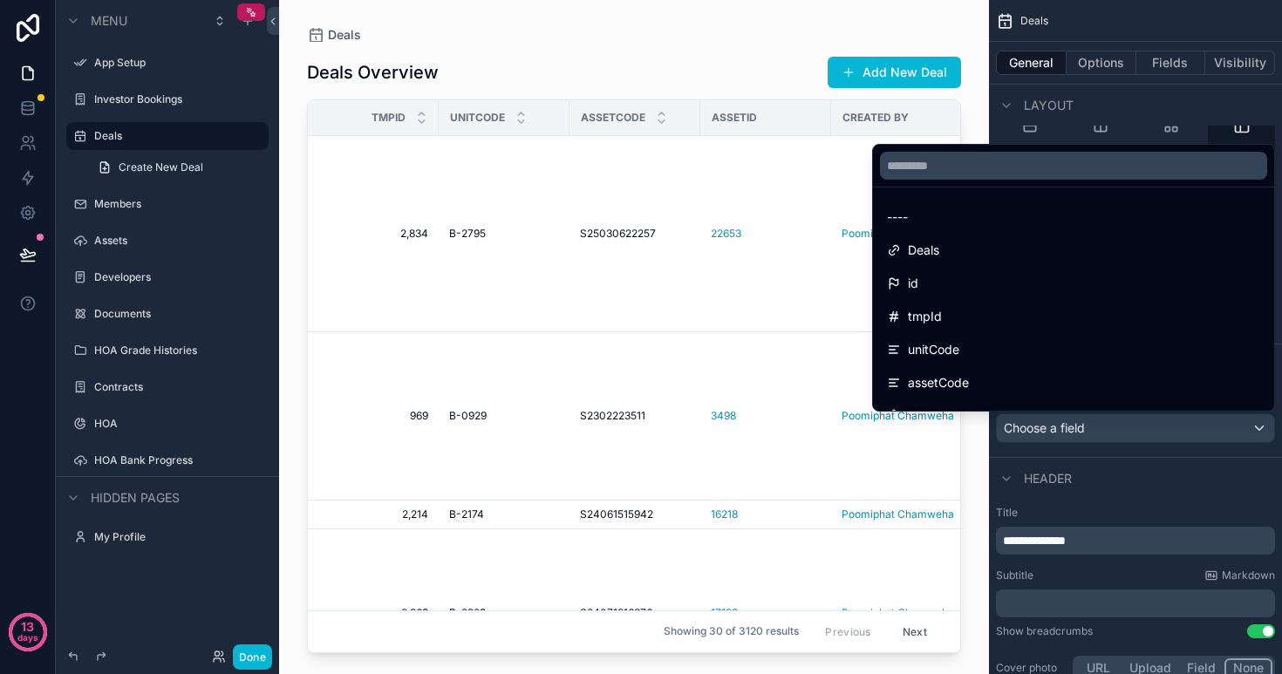
click at [1064, 432] on div "scrollable content" at bounding box center [641, 337] width 1282 height 674
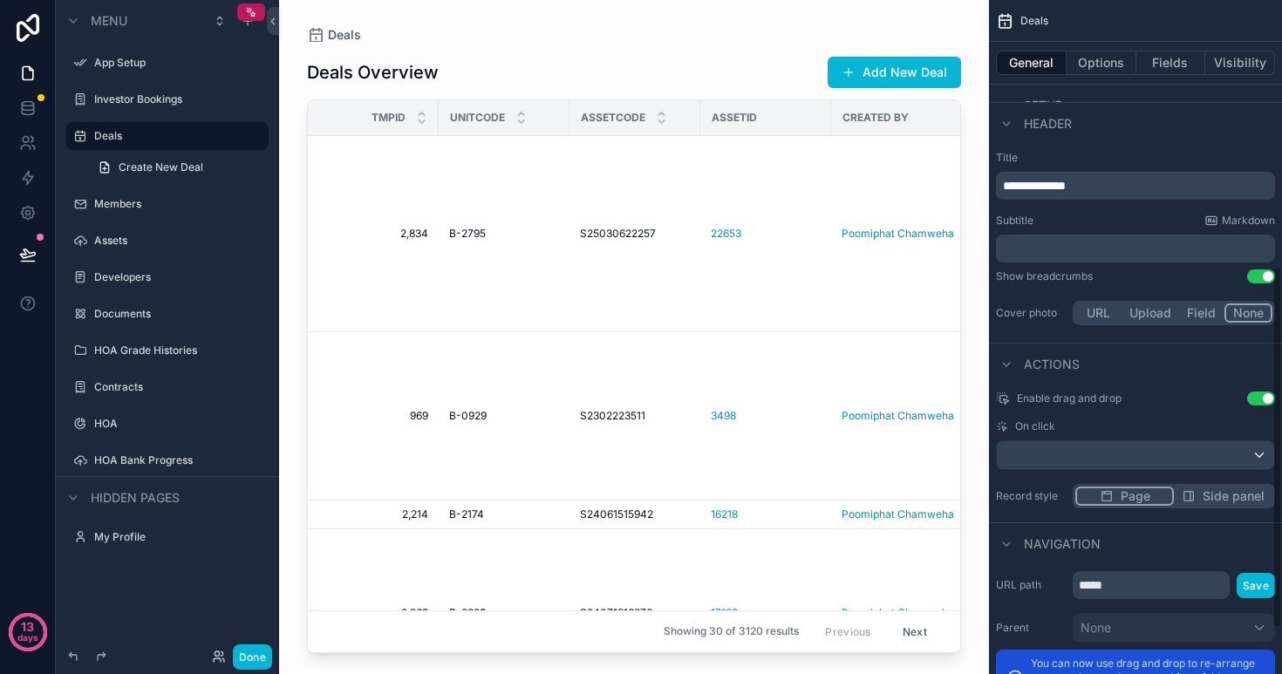
scroll to position [516, 0]
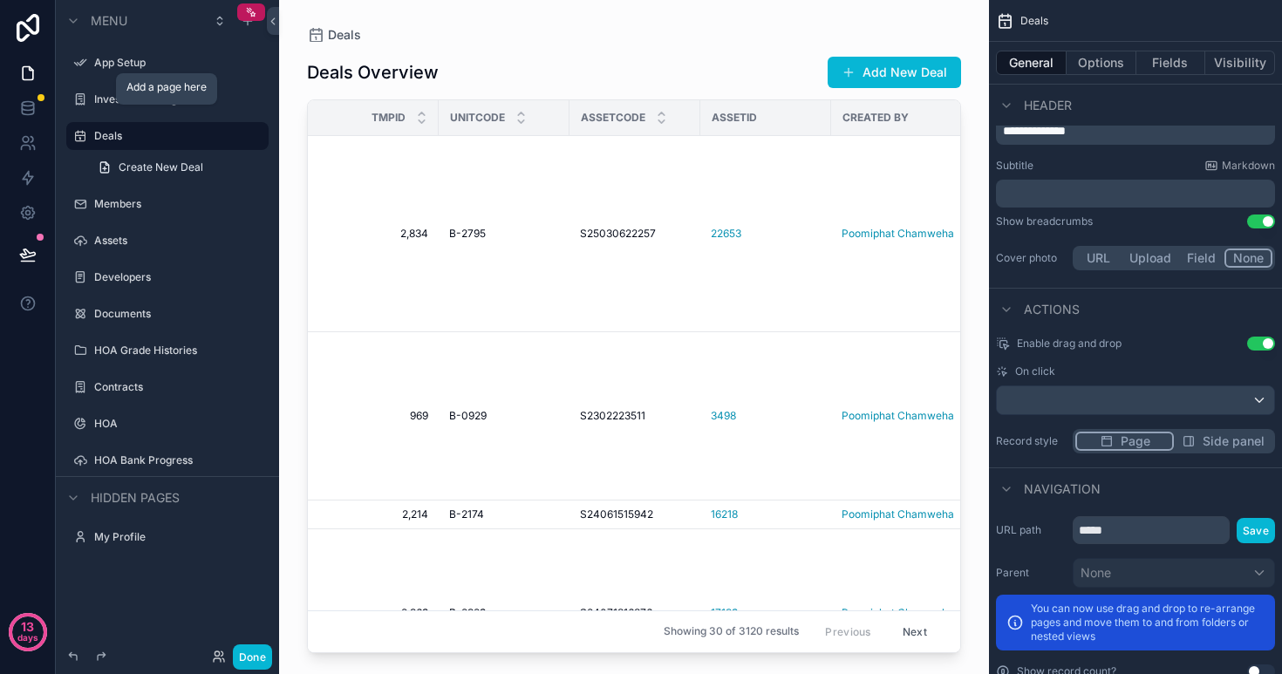
drag, startPoint x: 36, startPoint y: 112, endPoint x: 14, endPoint y: 1, distance: 112.9
click at [36, 112] on icon at bounding box center [27, 107] width 17 height 17
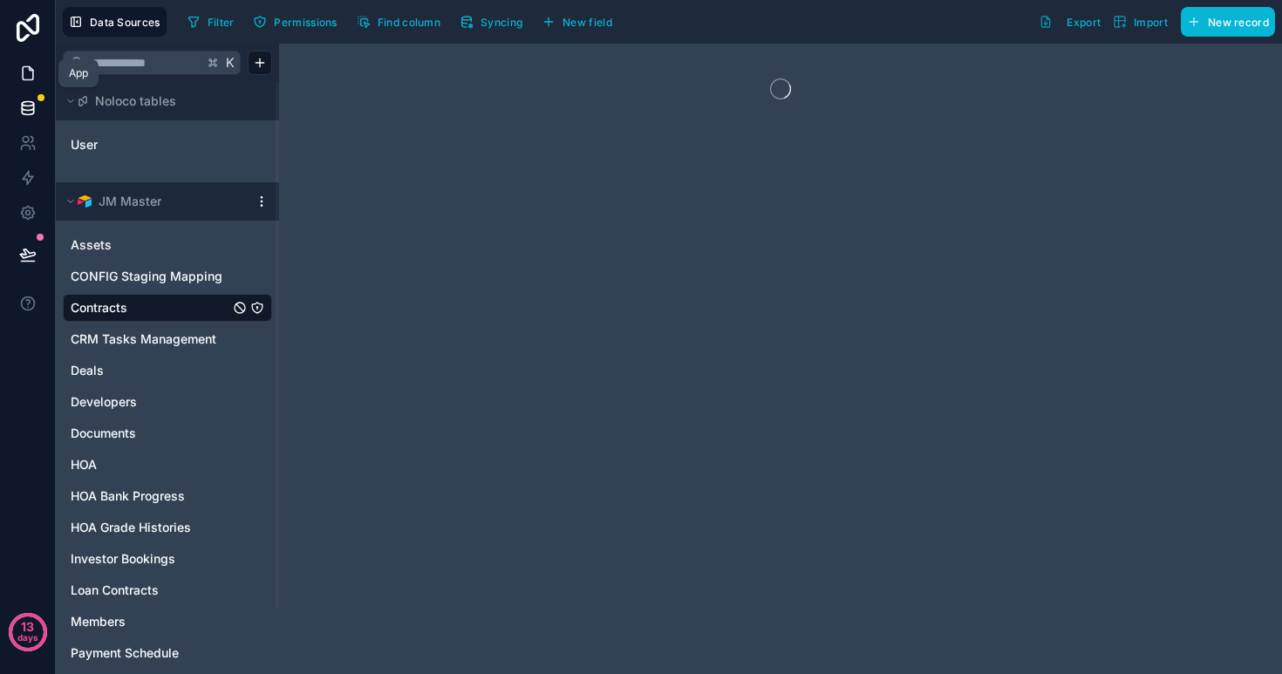
click at [32, 68] on icon at bounding box center [27, 73] width 17 height 17
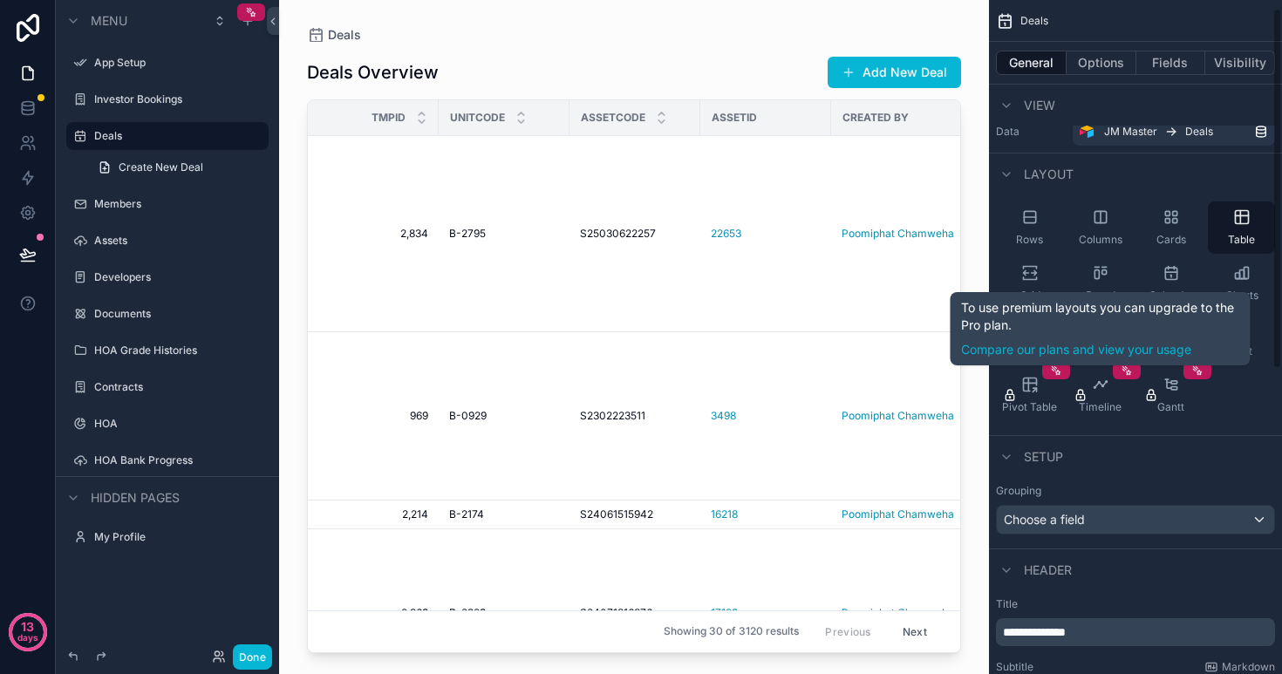
scroll to position [26, 0]
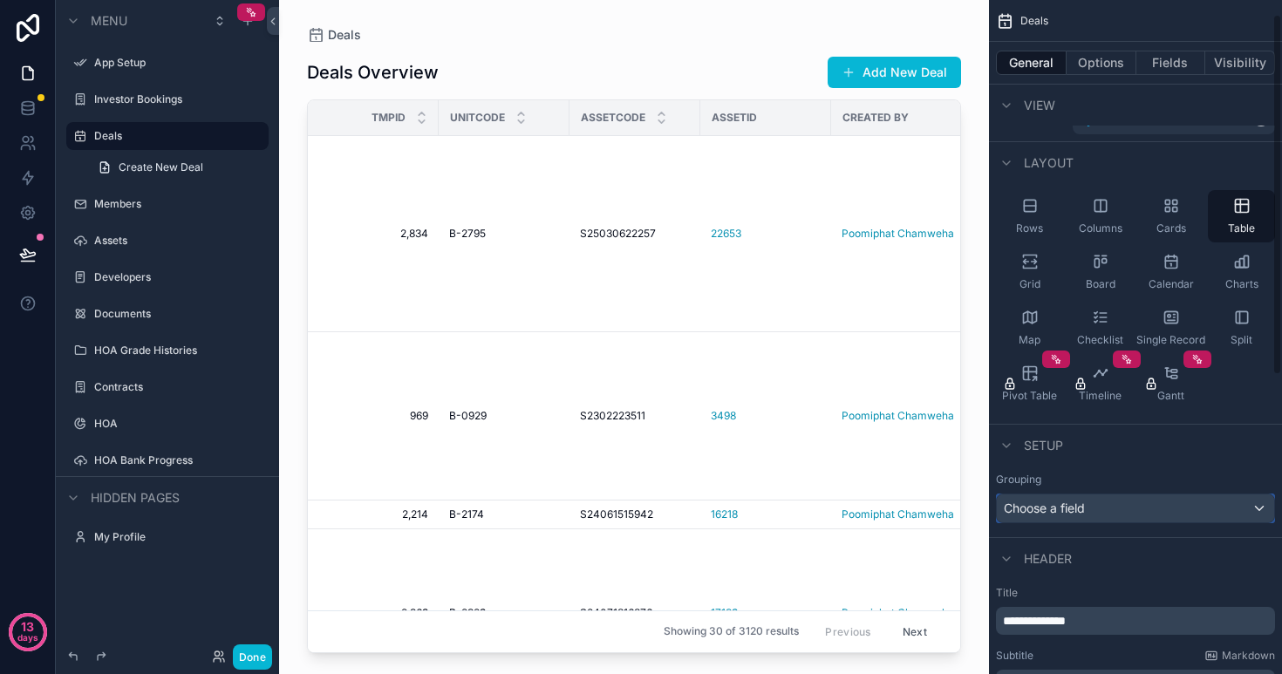
click at [1159, 507] on div "Choose a field" at bounding box center [1135, 509] width 277 height 28
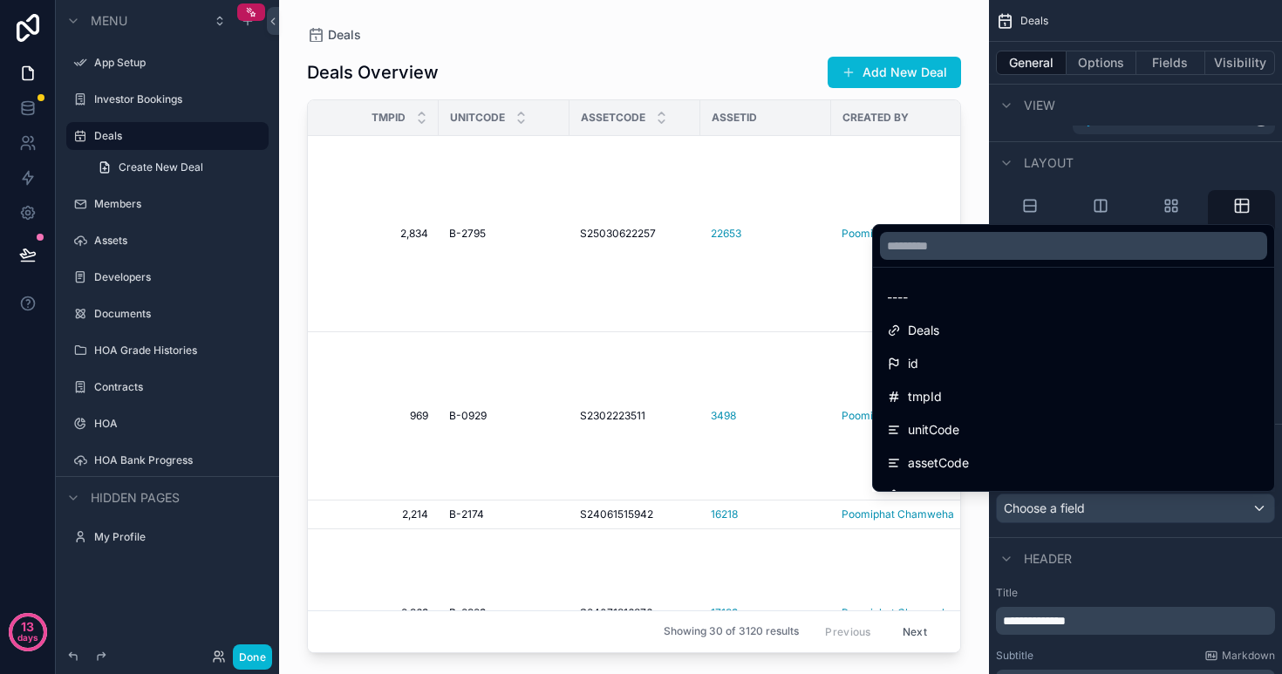
click at [1151, 562] on div "scrollable content" at bounding box center [641, 337] width 1282 height 674
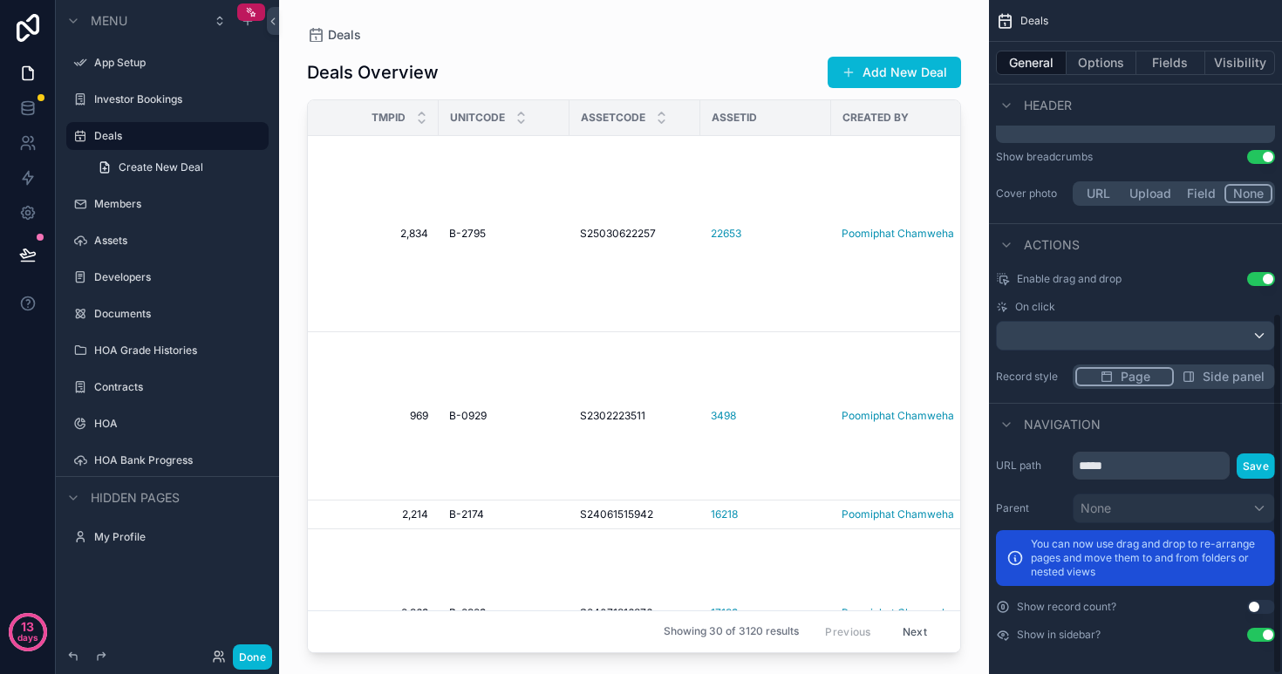
scroll to position [584, 0]
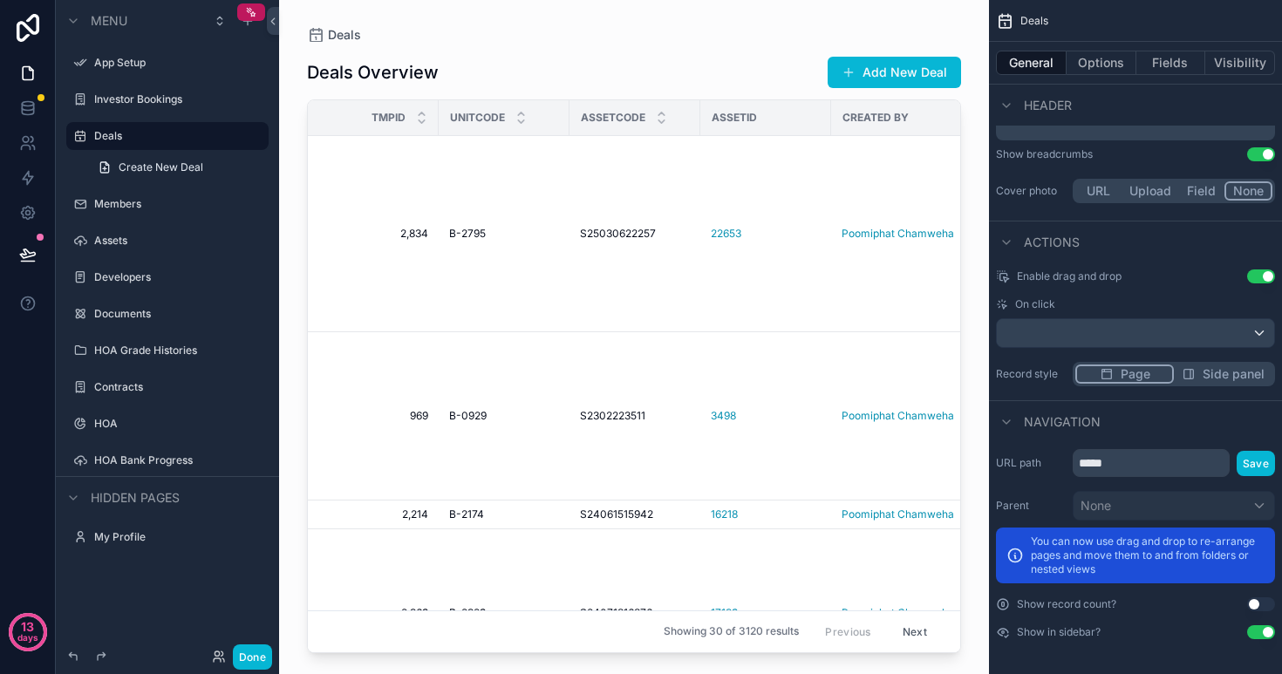
click at [493, 331] on div "scrollable content" at bounding box center [634, 326] width 710 height 653
drag, startPoint x: 459, startPoint y: 366, endPoint x: 503, endPoint y: 360, distance: 44.0
click at [503, 360] on td "B-0929 B-0929" at bounding box center [504, 416] width 131 height 168
click at [618, 409] on span "S2302223511" at bounding box center [612, 416] width 65 height 14
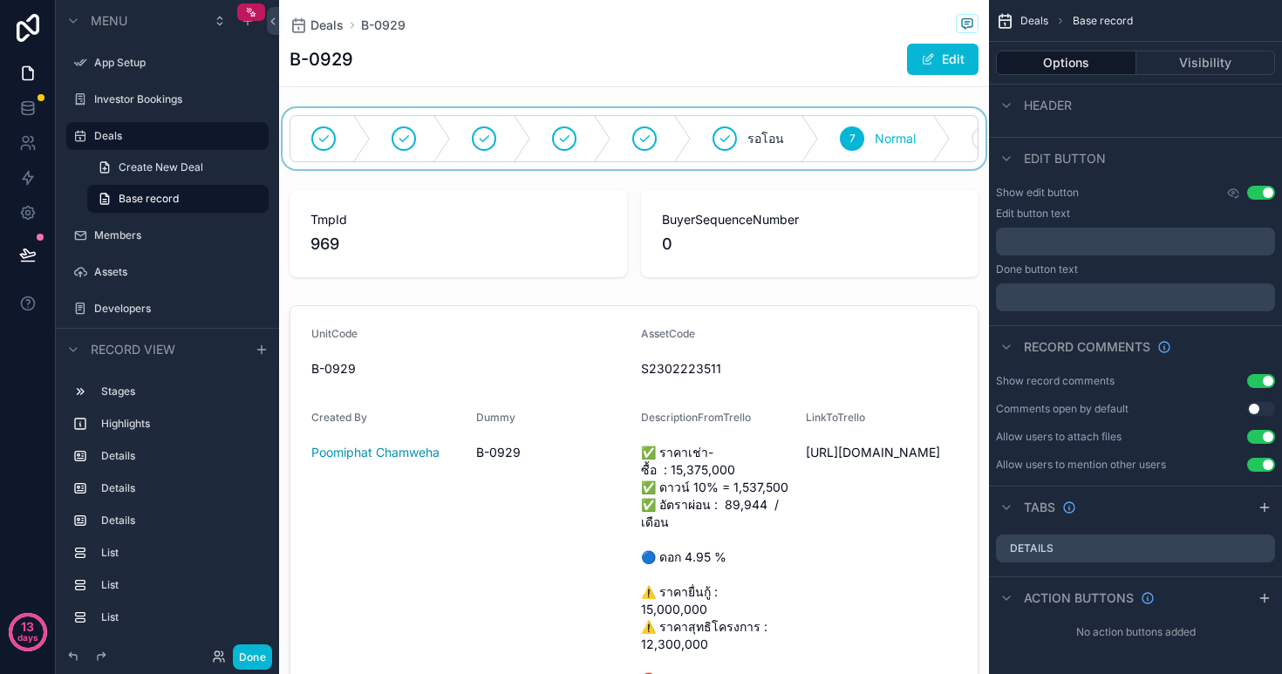
click at [757, 136] on div "scrollable content" at bounding box center [634, 138] width 710 height 61
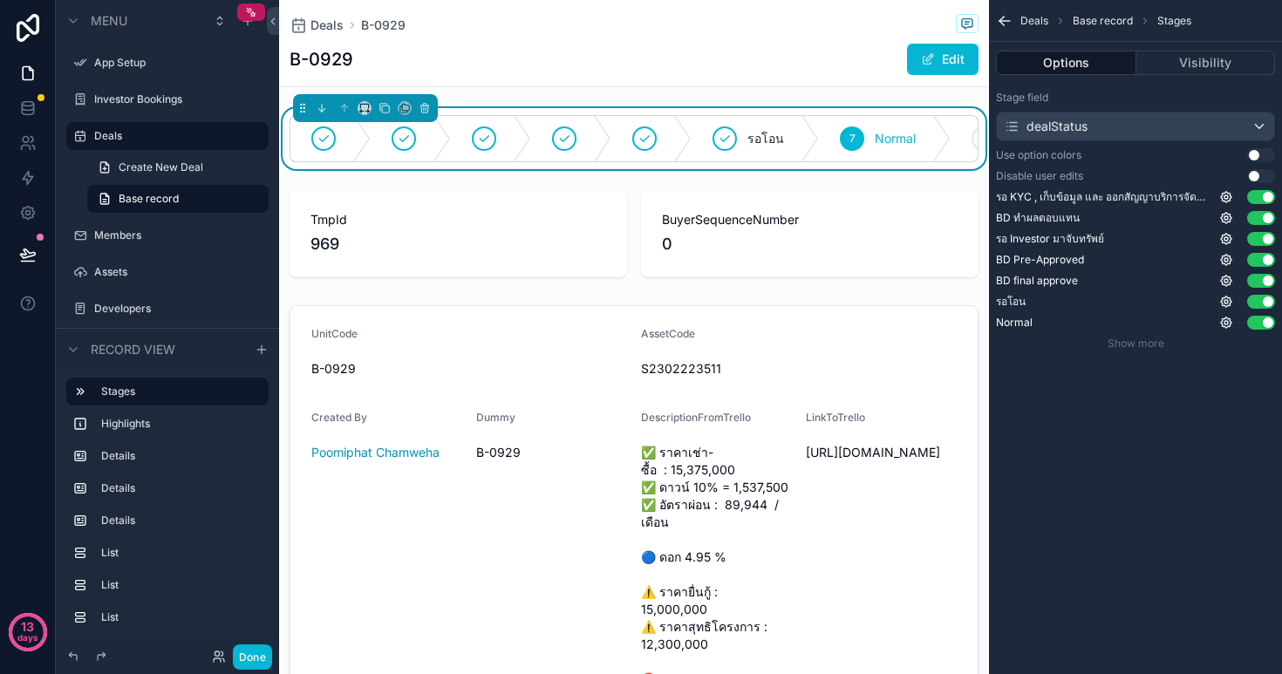
click at [1003, 18] on icon "scrollable content" at bounding box center [1004, 20] width 17 height 17
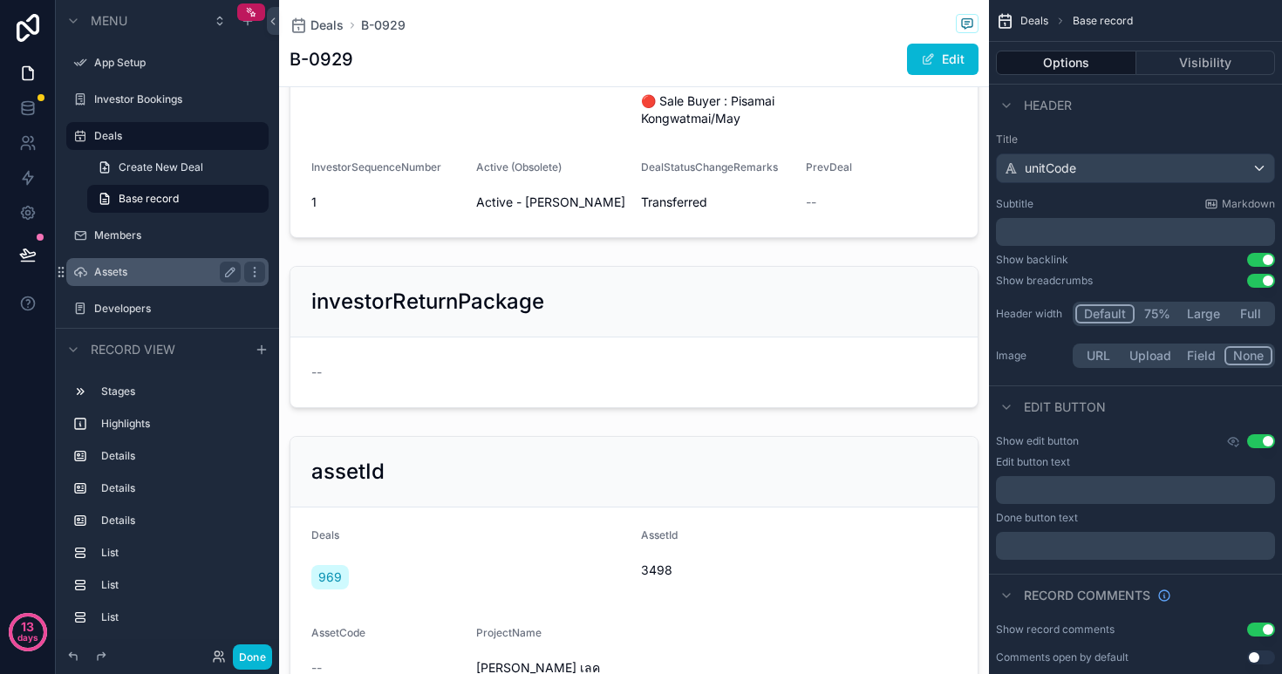
scroll to position [524, 0]
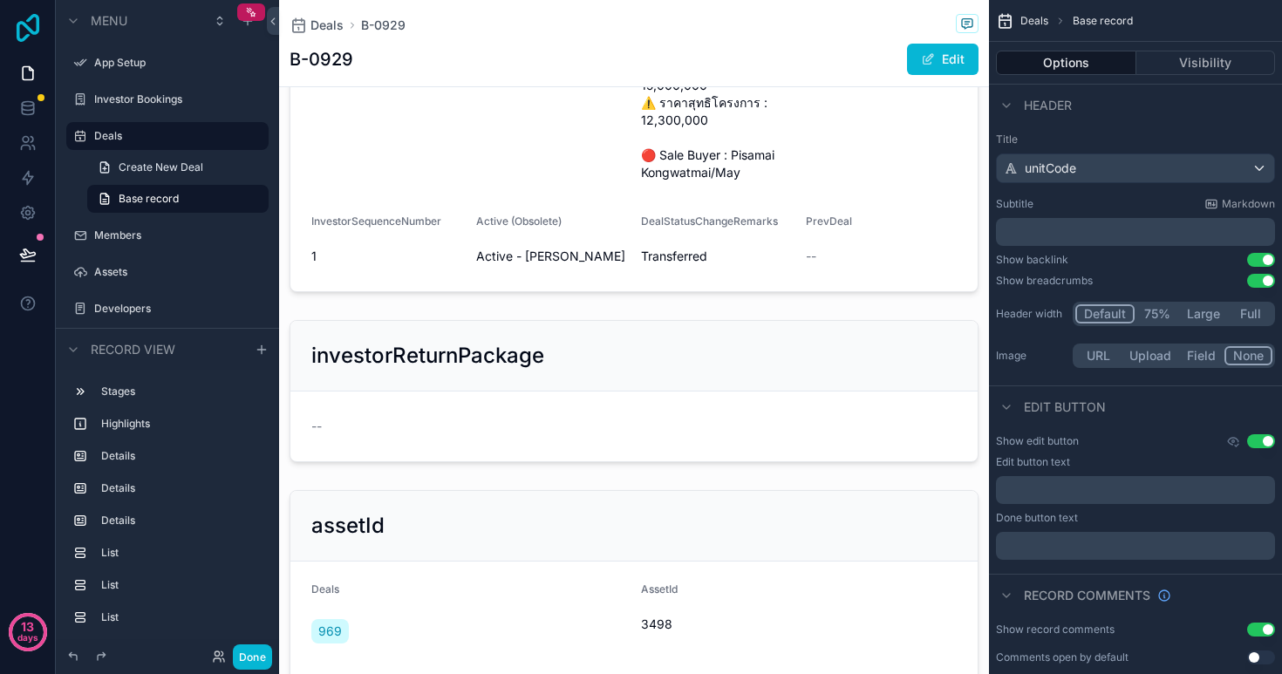
click at [24, 32] on icon at bounding box center [27, 28] width 35 height 28
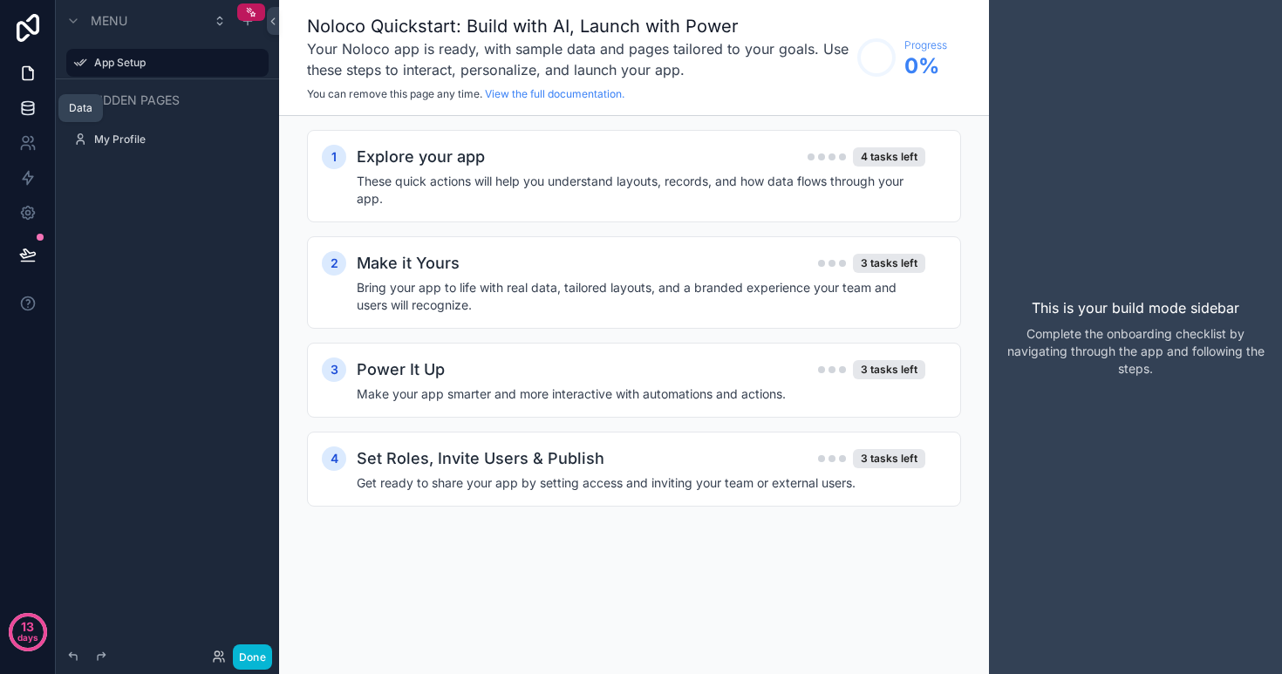
click at [32, 108] on icon at bounding box center [27, 111] width 11 height 7
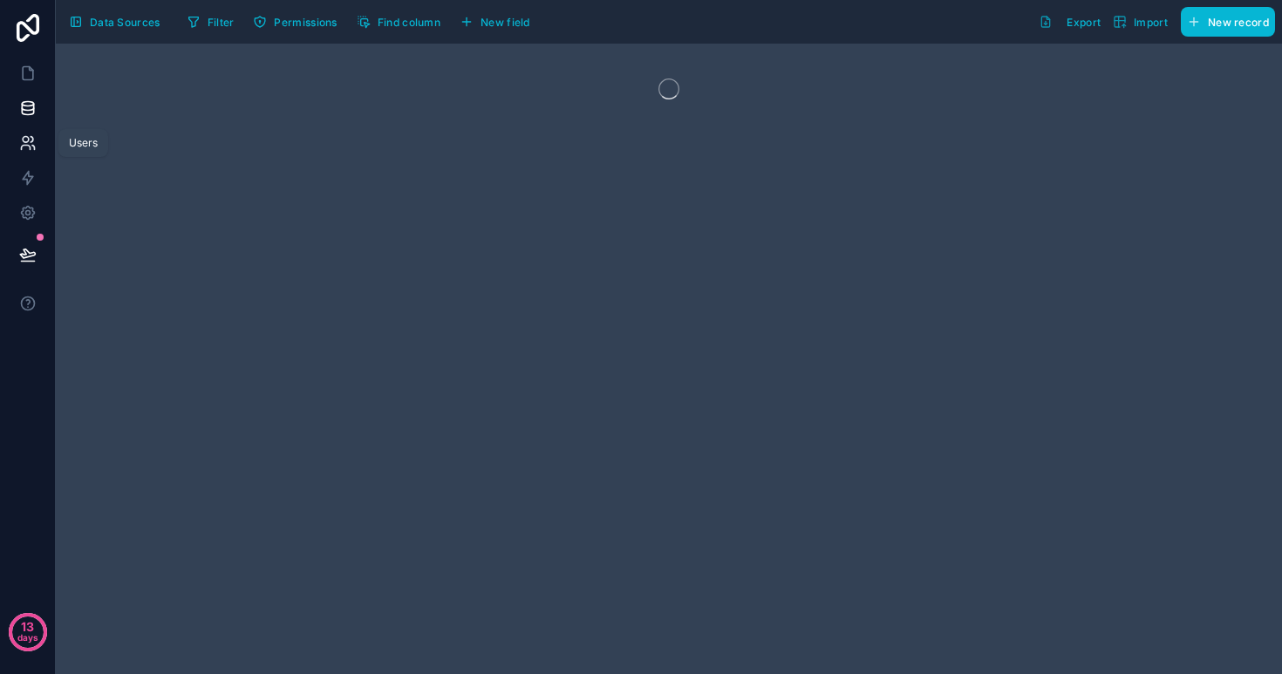
click at [32, 140] on icon at bounding box center [32, 139] width 3 height 5
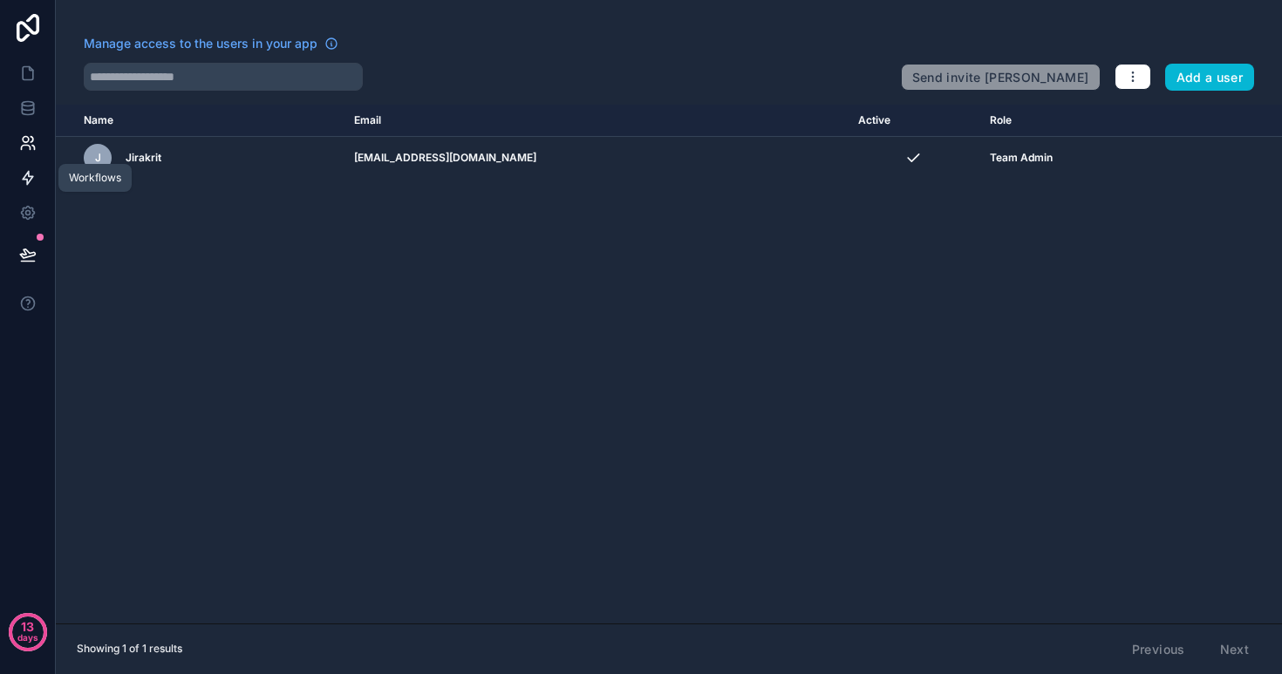
click at [38, 178] on link at bounding box center [27, 178] width 55 height 35
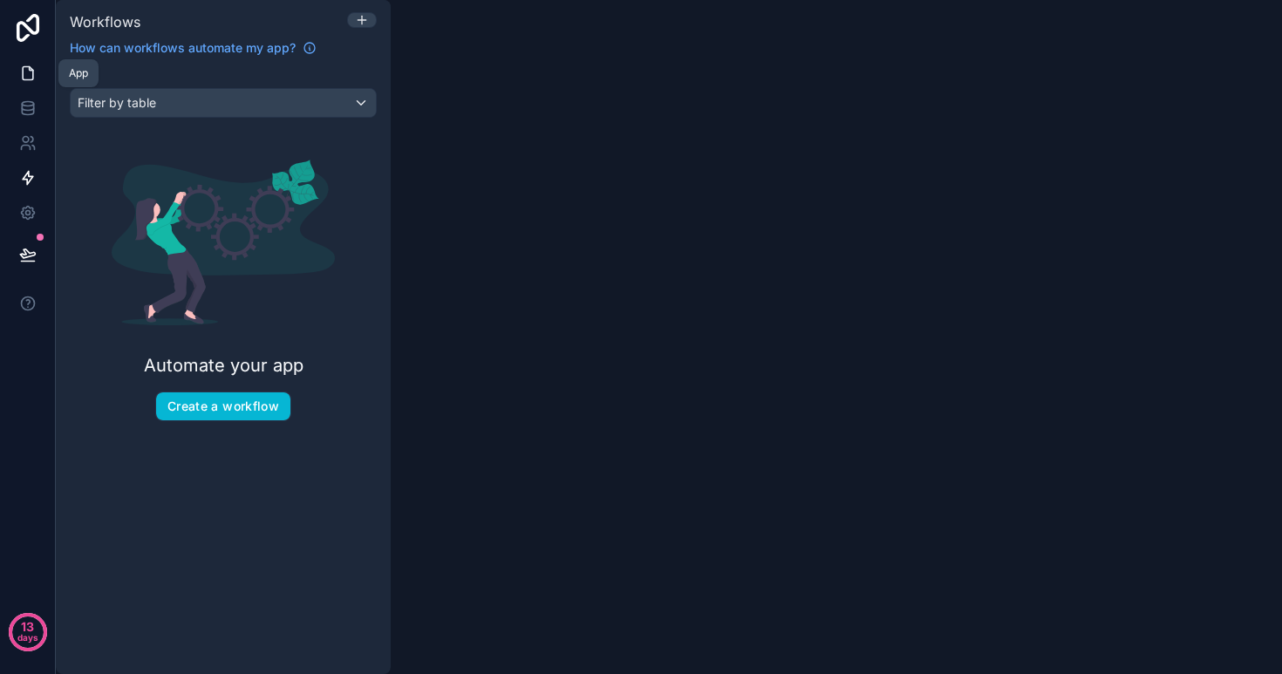
click at [23, 76] on icon at bounding box center [28, 73] width 10 height 13
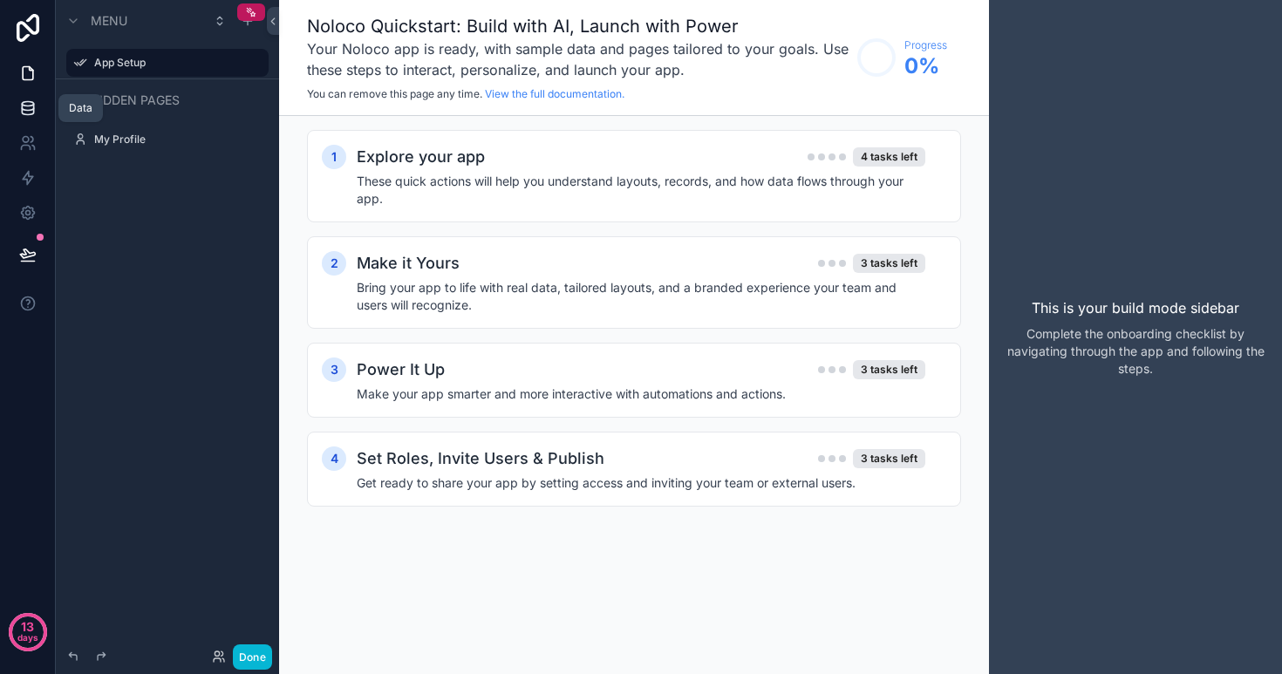
click at [31, 104] on icon at bounding box center [27, 107] width 17 height 17
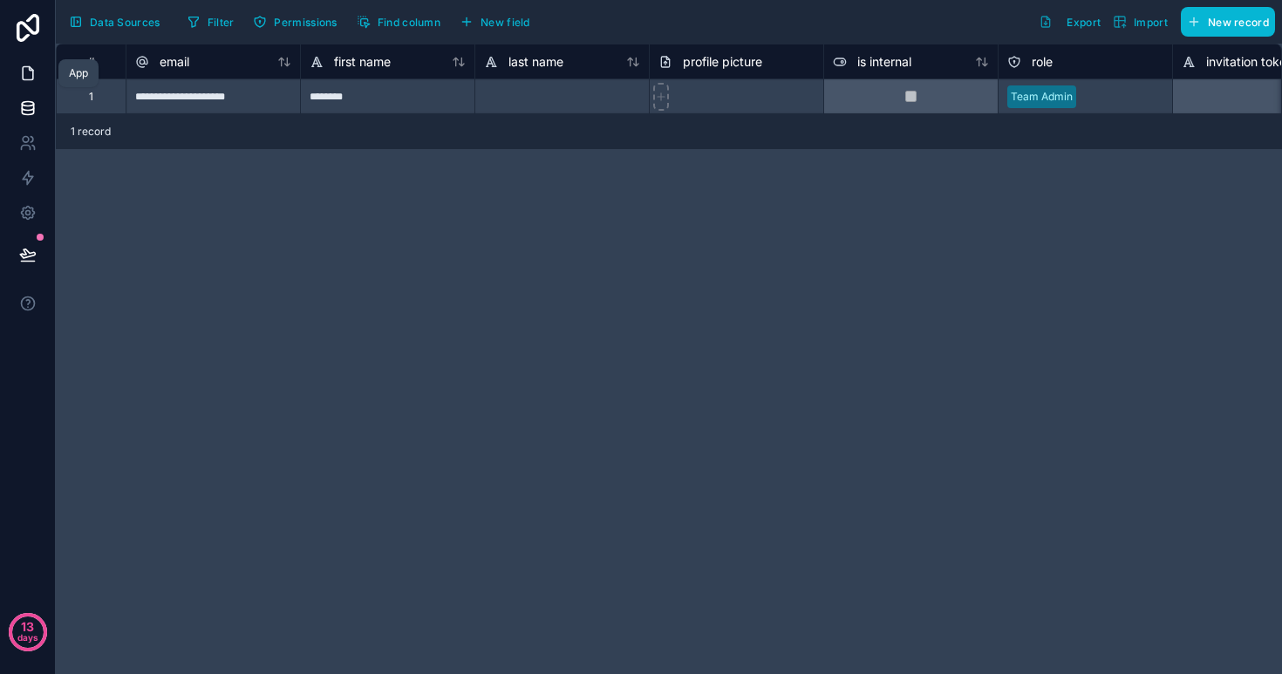
click at [31, 79] on icon at bounding box center [28, 73] width 10 height 13
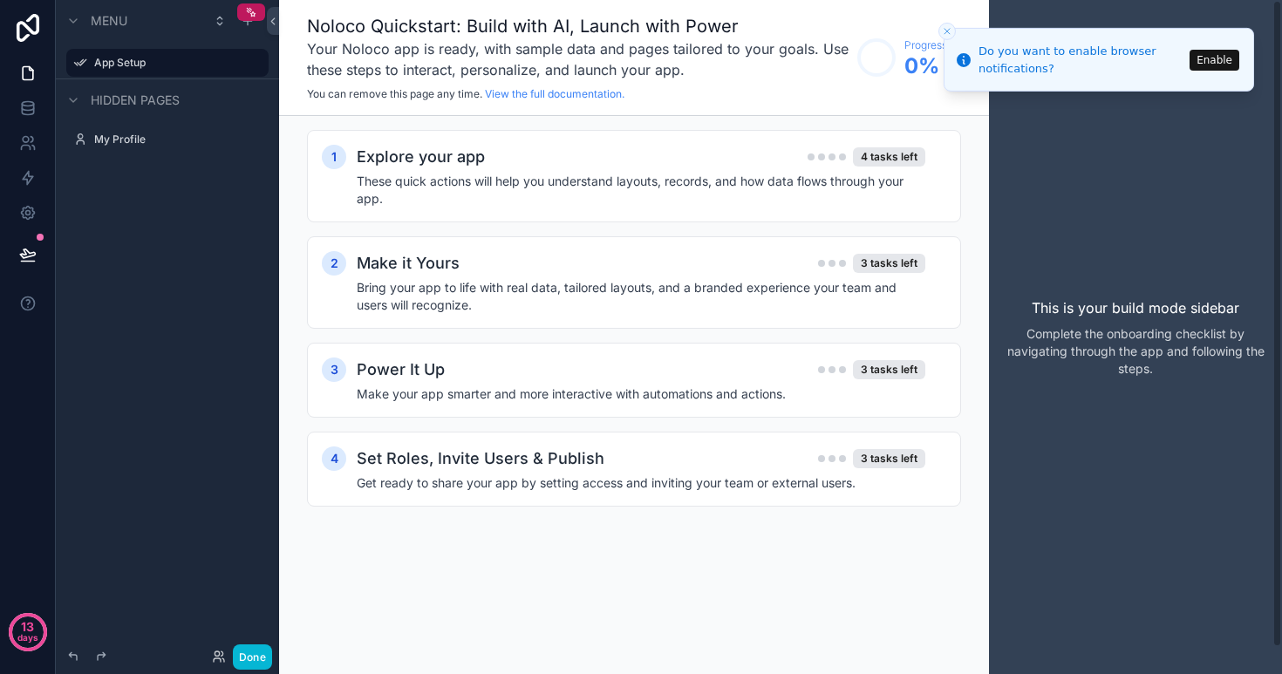
click at [951, 35] on icon "Close toast" at bounding box center [947, 31] width 10 height 10
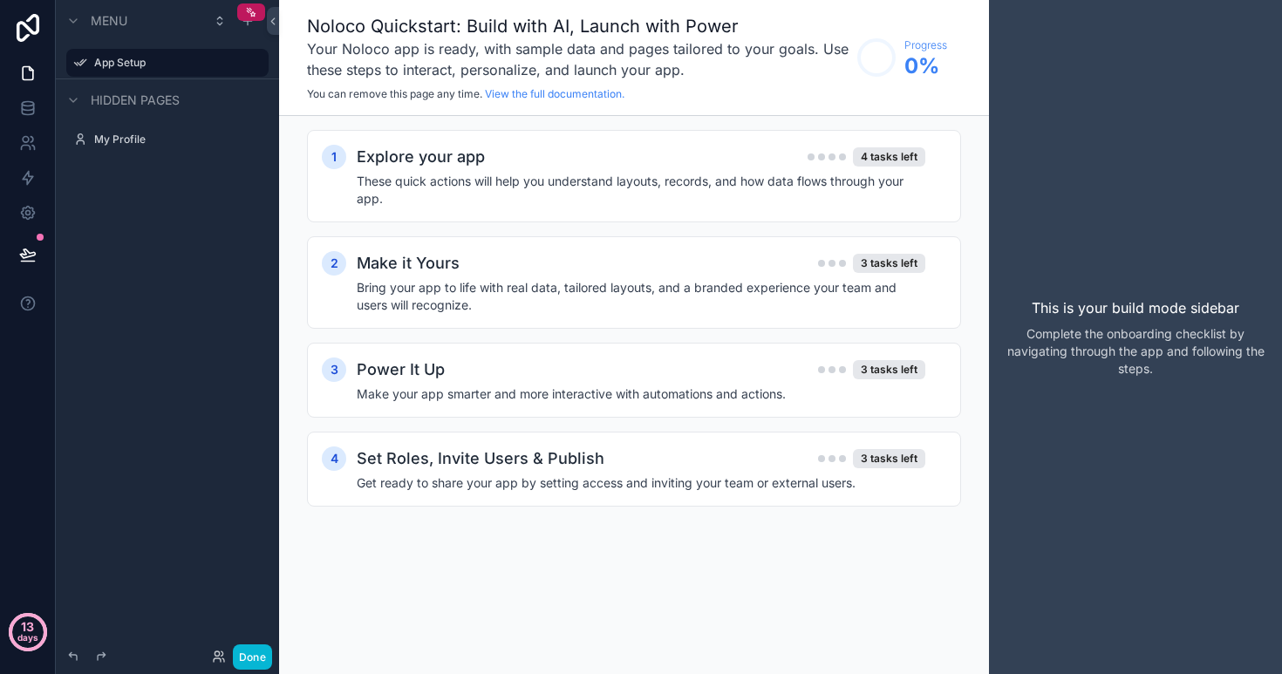
click at [27, 629] on p "days" at bounding box center [27, 638] width 21 height 24
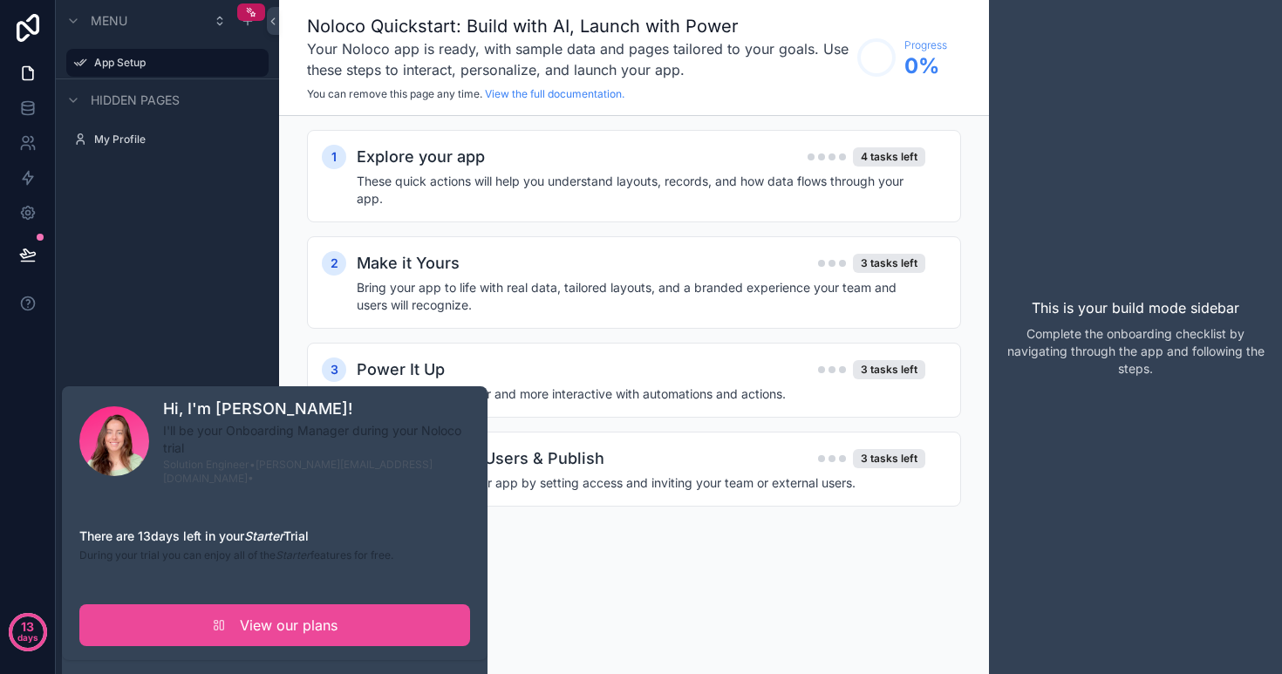
drag, startPoint x: 165, startPoint y: 428, endPoint x: 291, endPoint y: 556, distance: 179.5
click at [291, 556] on div "Hi, I'm [PERSON_NAME]! I'll be your Onboarding Manager during your Noloco trial…" at bounding box center [274, 522] width 391 height 250
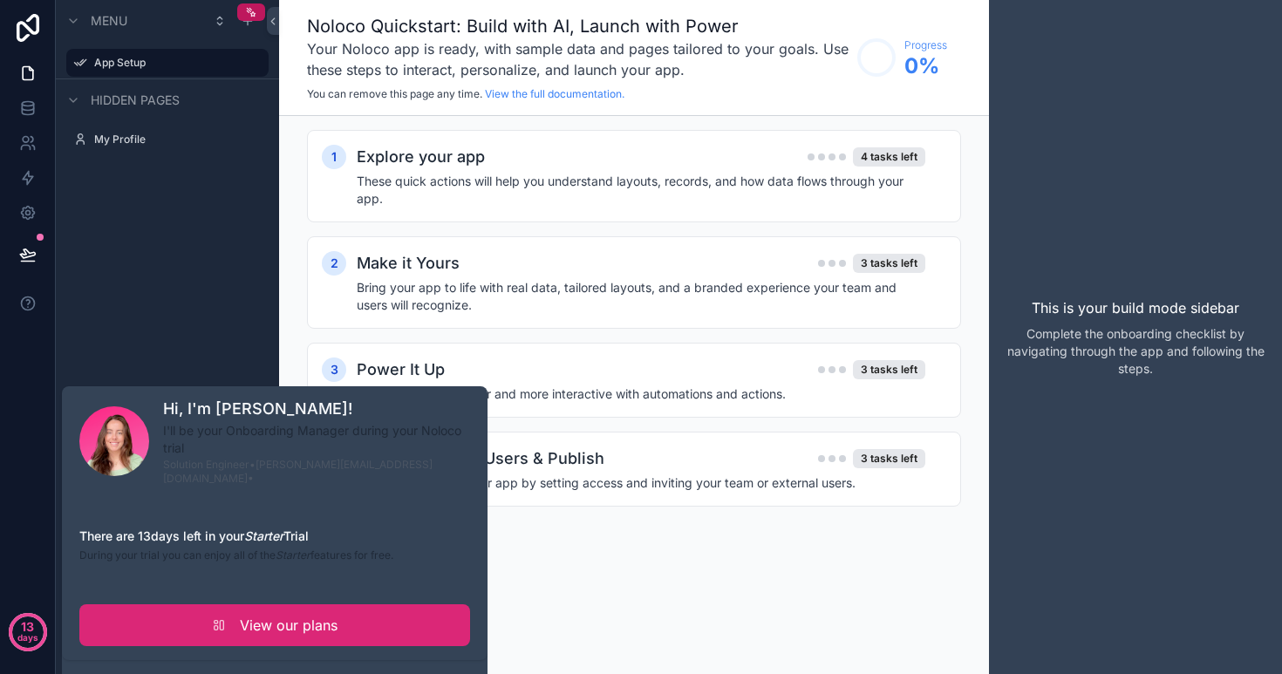
click at [286, 615] on span "View our plans" at bounding box center [289, 625] width 98 height 21
